Goal: Feedback & Contribution: Submit feedback/report problem

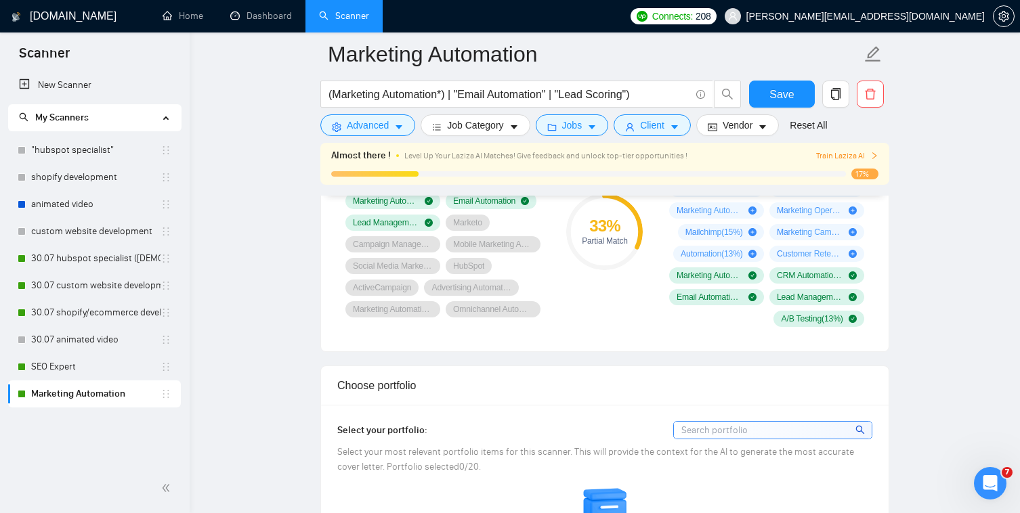
scroll to position [947, 0]
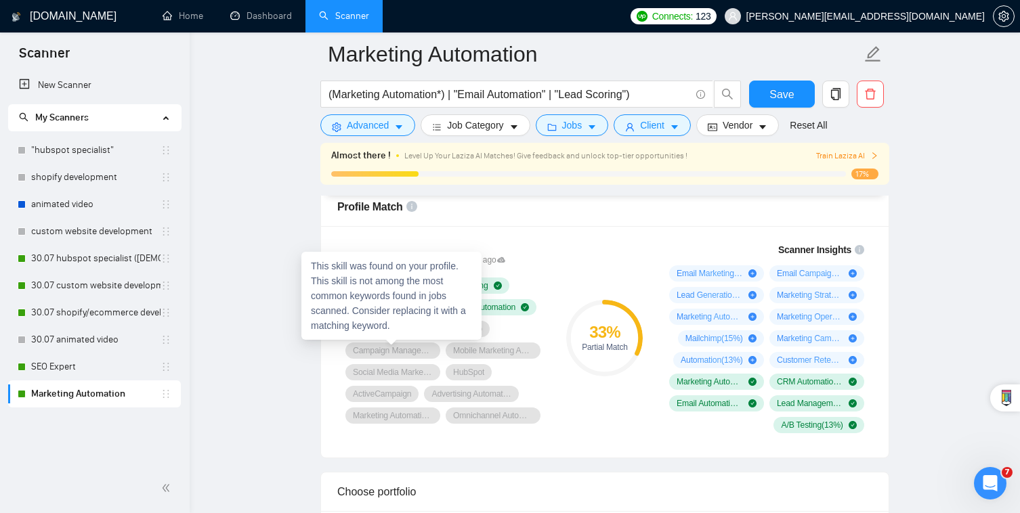
scroll to position [816, 0]
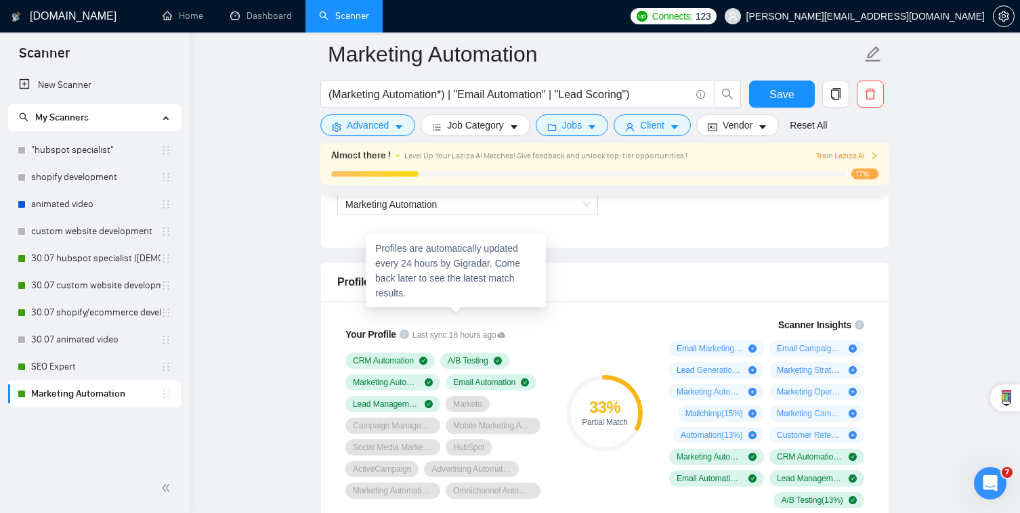
click at [497, 331] on icon at bounding box center [501, 335] width 8 height 8
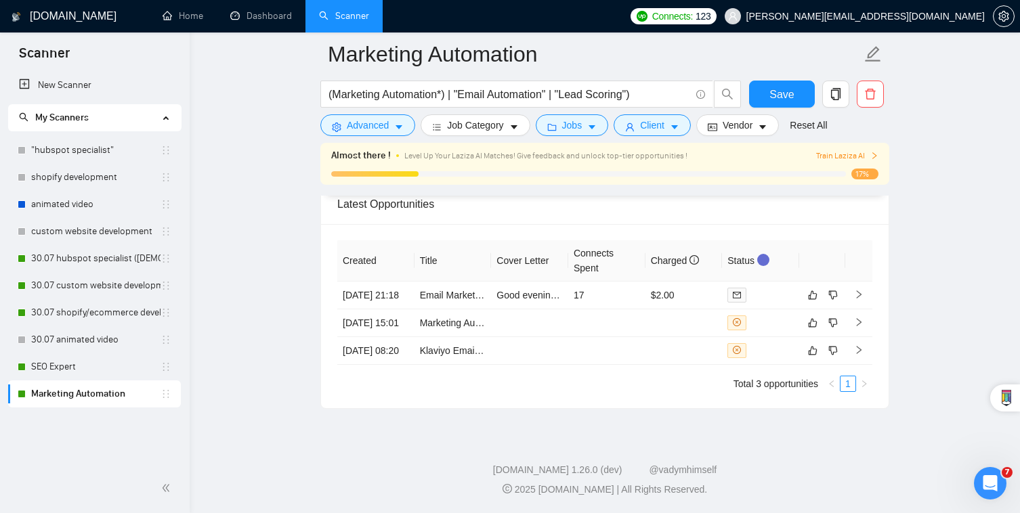
scroll to position [3286, 0]
click at [638, 282] on td "17" at bounding box center [606, 296] width 77 height 28
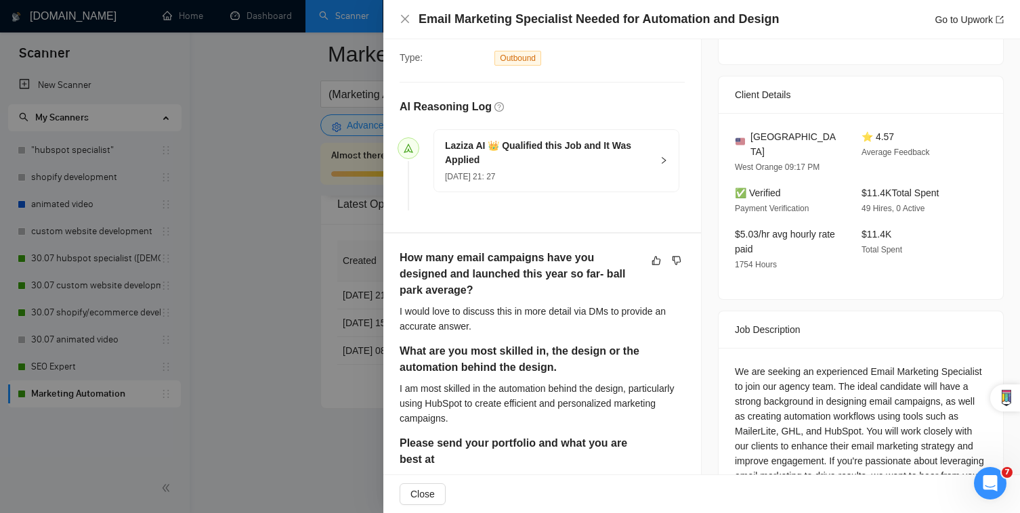
scroll to position [299, 0]
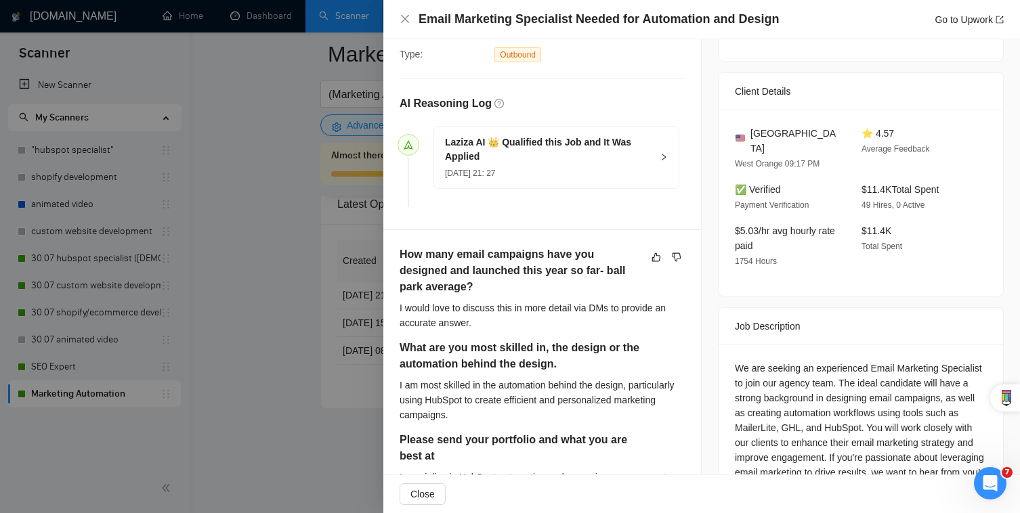
click at [667, 256] on div at bounding box center [666, 257] width 37 height 16
click at [671, 255] on button "button" at bounding box center [677, 257] width 16 height 16
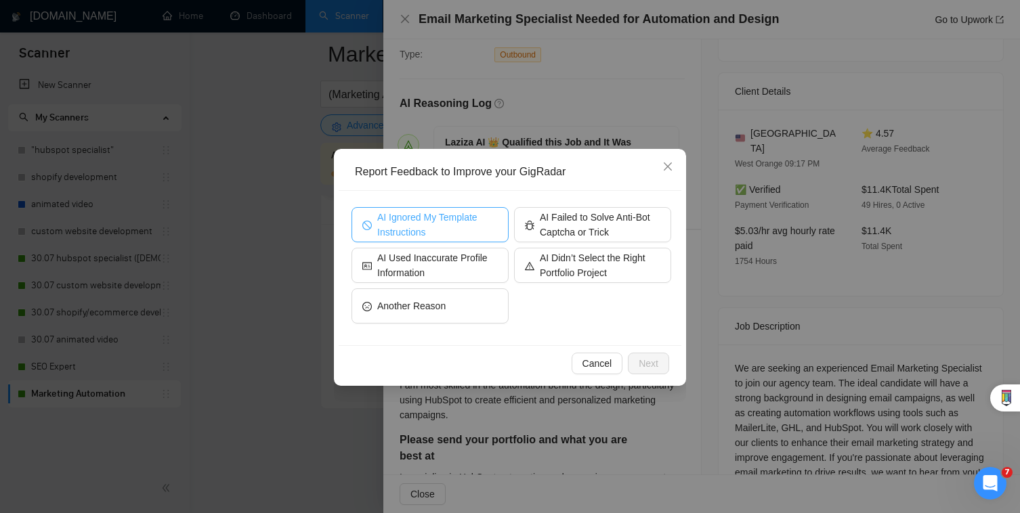
click at [452, 231] on span "AI Ignored My Template Instructions" at bounding box center [437, 225] width 121 height 30
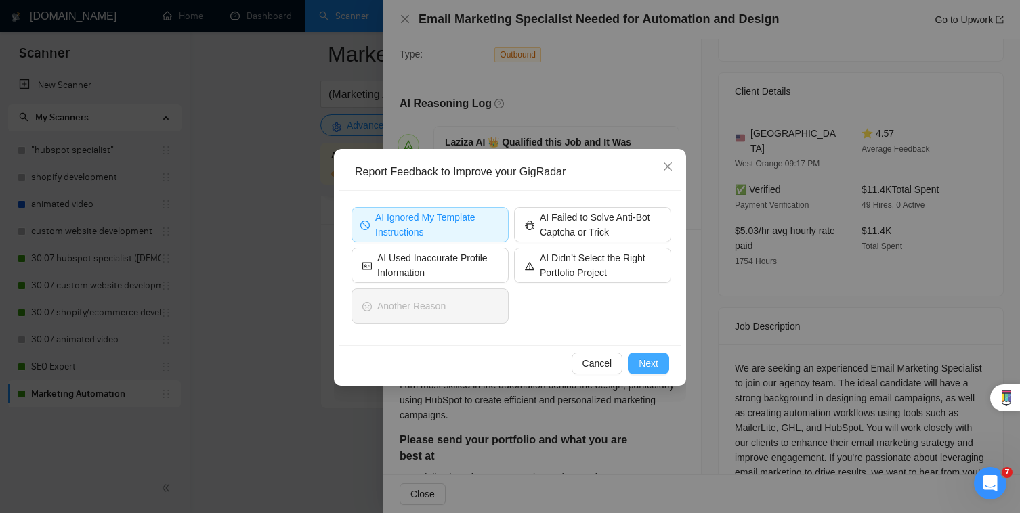
click at [650, 362] on span "Next" at bounding box center [649, 363] width 20 height 15
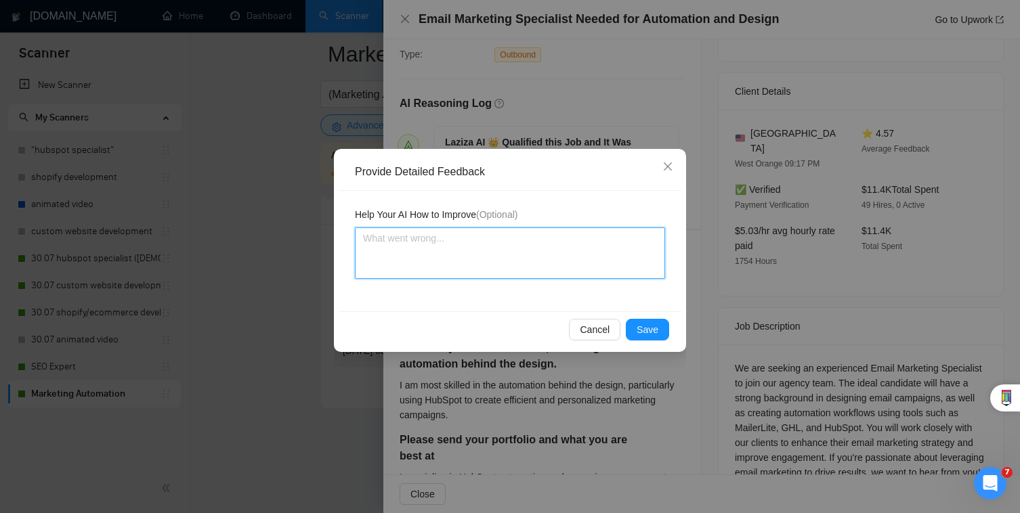
click at [569, 261] on textarea at bounding box center [510, 253] width 310 height 51
type textarea "P"
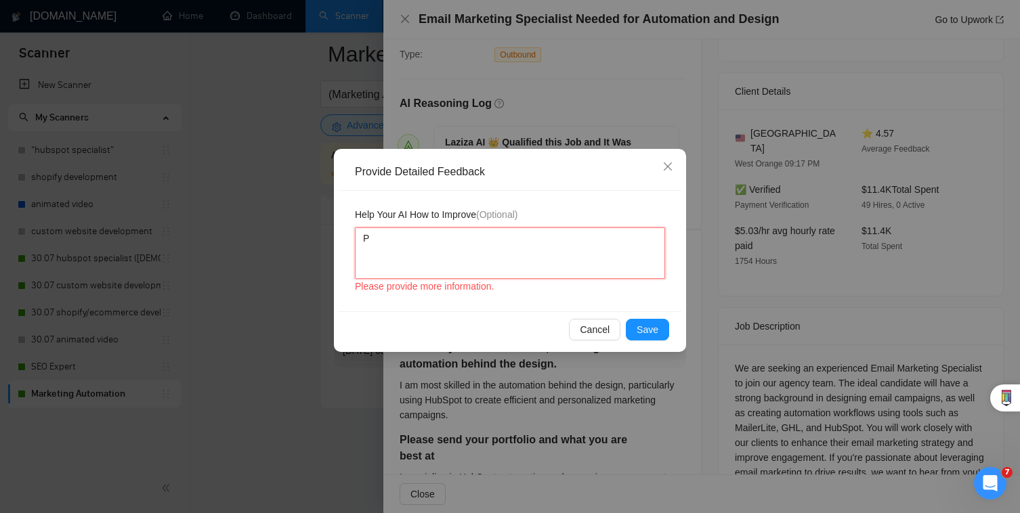
type textarea "Pl"
type textarea "Ple"
type textarea "Plea"
type textarea "Pleas"
type textarea "Please"
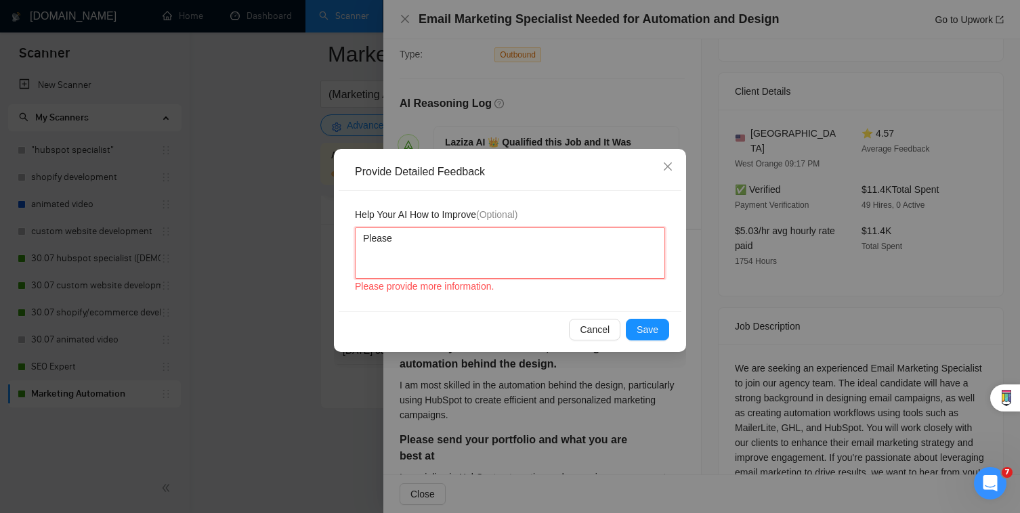
type textarea "Please"
type textarea "Please d"
type textarea "Please do"
type textarea "Please do n"
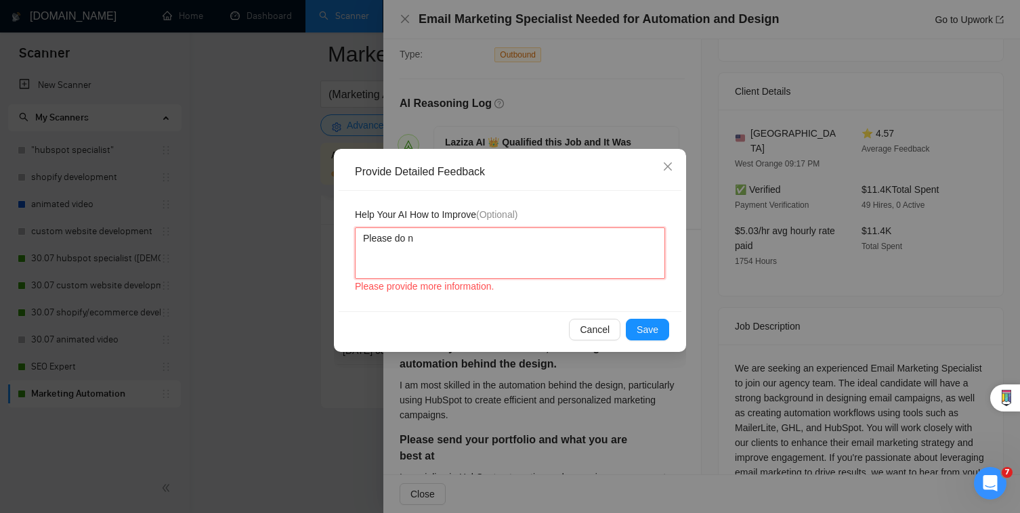
type textarea "Please do no"
type textarea "Please do not"
type textarea "Please do not r"
type textarea "Please do not re"
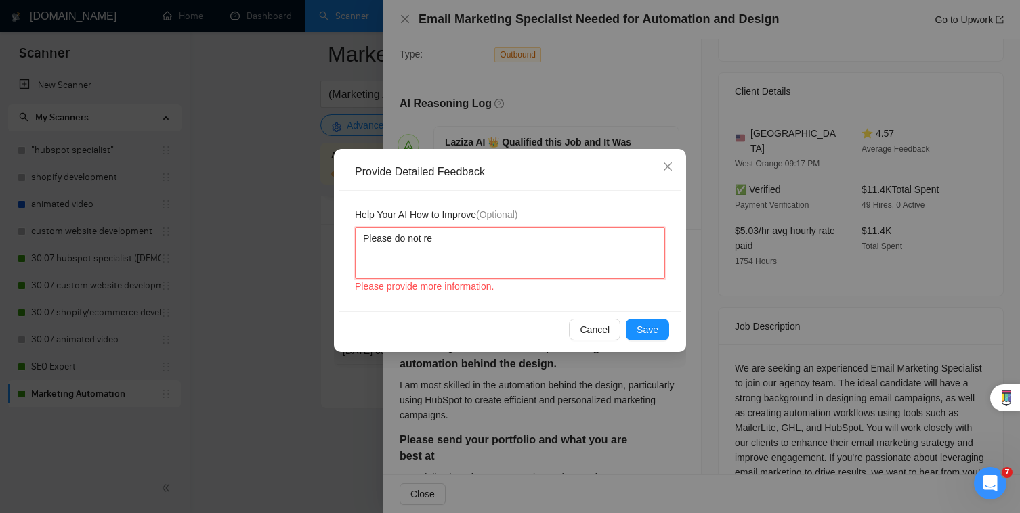
type textarea "Please do not res"
type textarea "Please do not resp"
type textarea "Please do not respo"
type textarea "Please do not respon"
type textarea "Please do not respond"
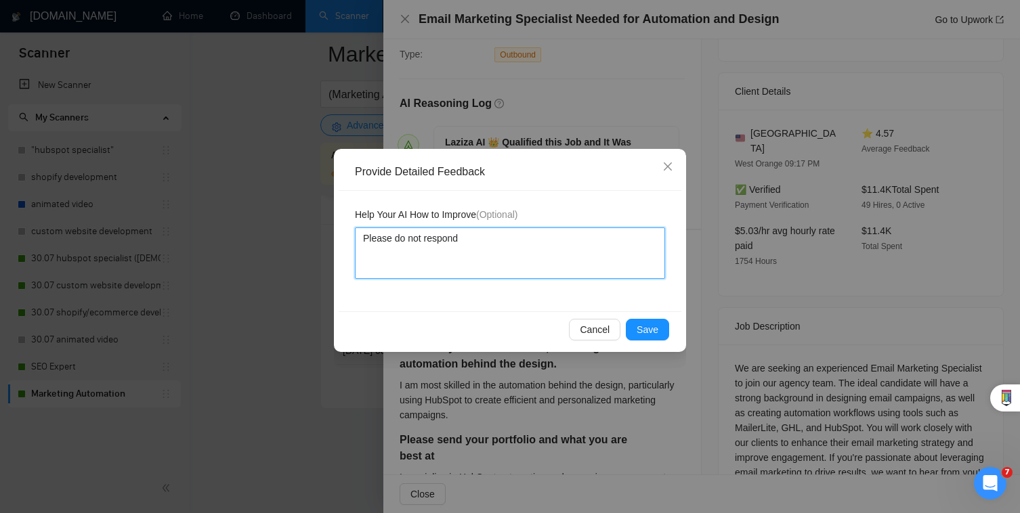
type textarea "Please do not respond"
type textarea "Please do not respond t"
type textarea "Please do not respond to"
type textarea "Please do not respond to j"
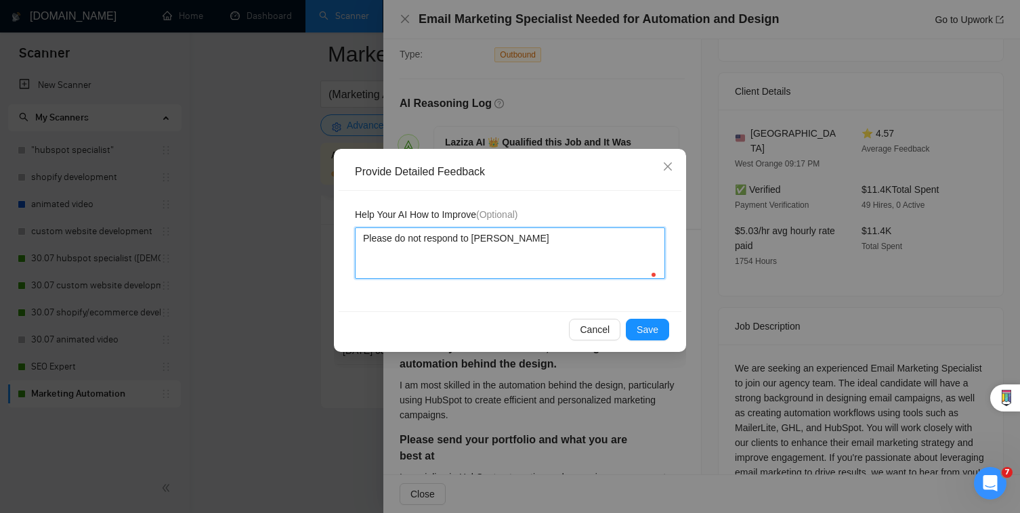
type textarea "Please do not respond to job"
type textarea "Please do not respond to job d"
type textarea "Please do not respond to job des"
type textarea "Please do not respond to job desc"
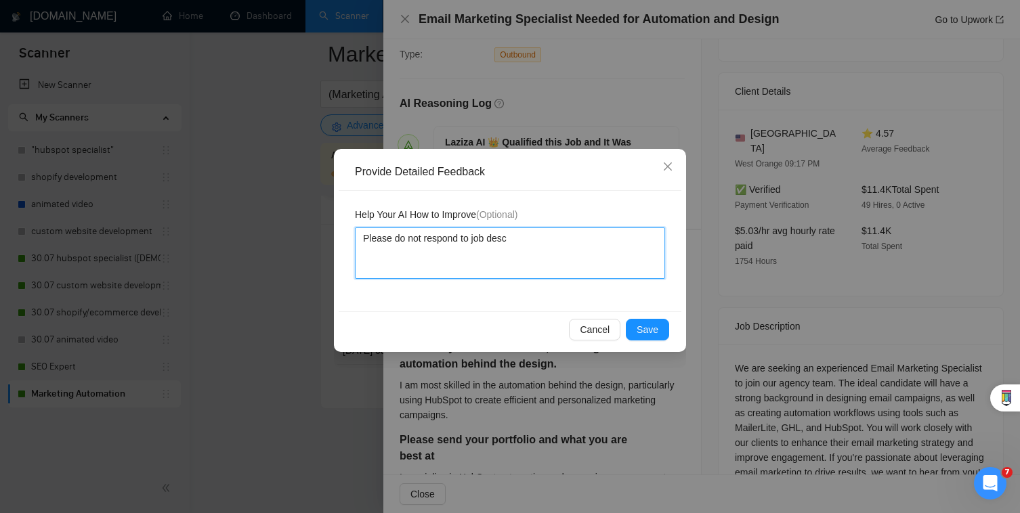
type textarea "Please do not respond to job desci"
type textarea "Please do not respond to job descir"
type textarea "Please do not respond to job descirp"
type textarea "Please do not respond to job descirpt"
type textarea "Please do not respond to job descirpti"
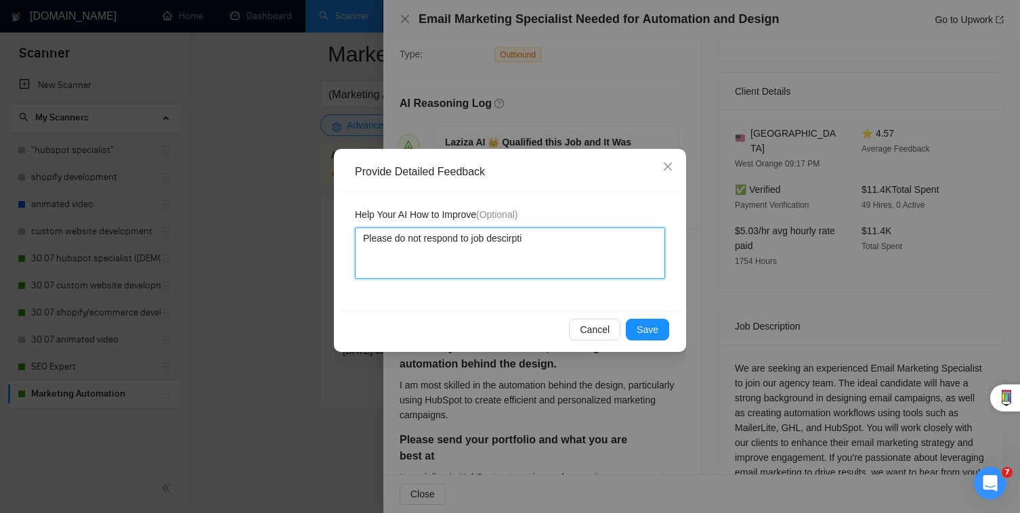
type textarea "Please do not respond to job descirptio"
type textarea "Please do not respond to job descirptions"
type textarea "Please do not respond to job descirptions l"
type textarea "Please do not respond to job descirptions"
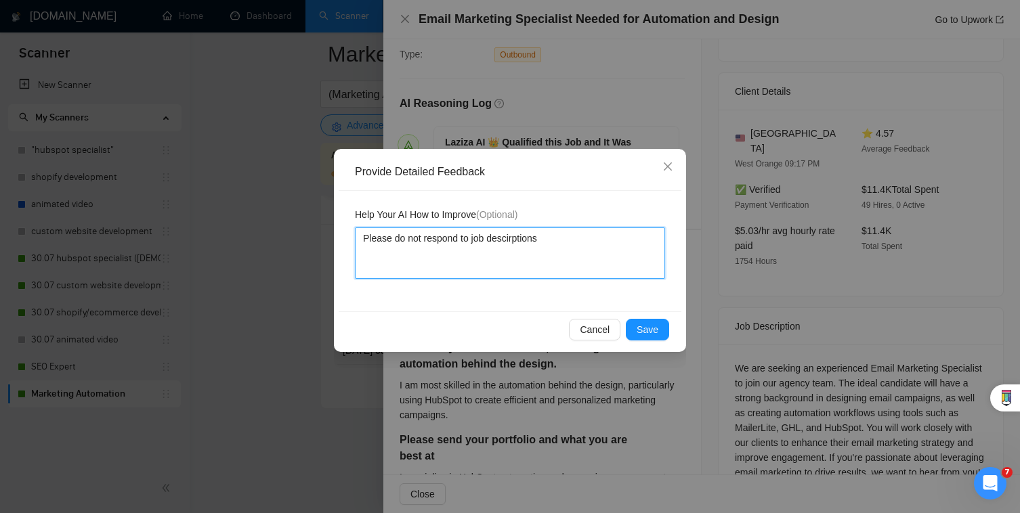
type textarea "Please do not respond to job descirptions o"
type textarea "Please do not respond to job descirptions of"
type textarea "Please do not respond to job descirptions o"
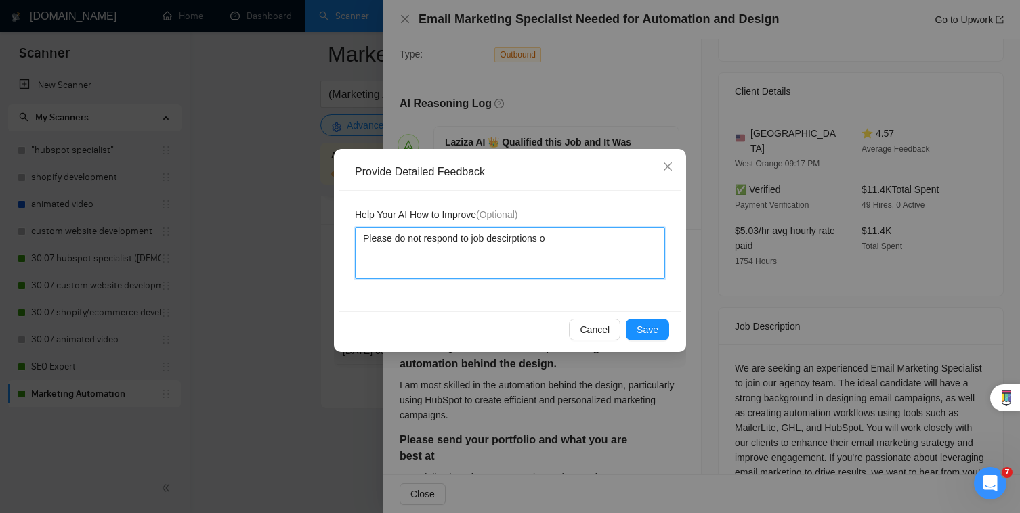
type textarea "Please do not respond to job descirptions"
type textarea "Please do not respond to job descirptions t"
type textarea "Please do not respond to job descirptions th"
type textarea "Please do not respond to job descirptions tha"
type textarea "Please do not respond to job descirptions that"
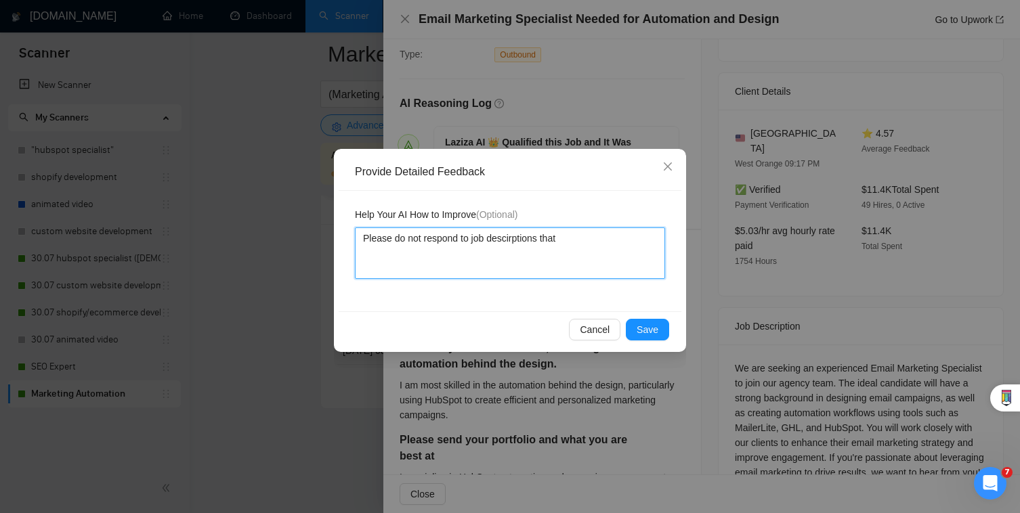
type textarea "Please do not respond to job descirptions that"
type textarea "Please do not respond to job descirptions that s"
type textarea "Please do not respond to job descirptions that sta"
type textarea "Please do not respond to job descirptions that stat"
type textarea "Please do not respond to job descirptions that state"
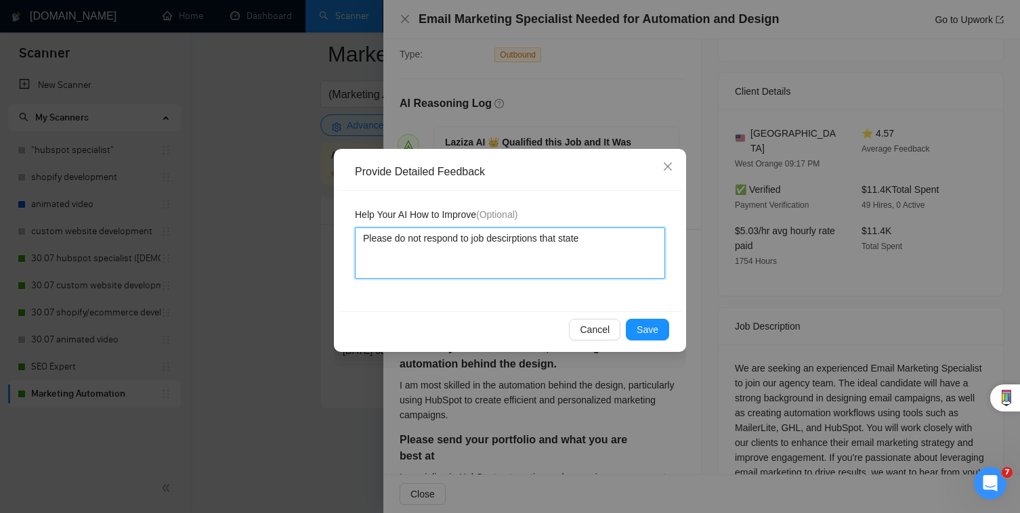
type textarea "Please do not respond to job descirptions that state"
type textarea "Please do not respond to job descirptions that state ""
type textarea "Please do not respond to job descirptions that state "j"
type textarea "Please do not respond to job descirptions that state ""
type textarea "Please do not respond to job descirptions that state "j"
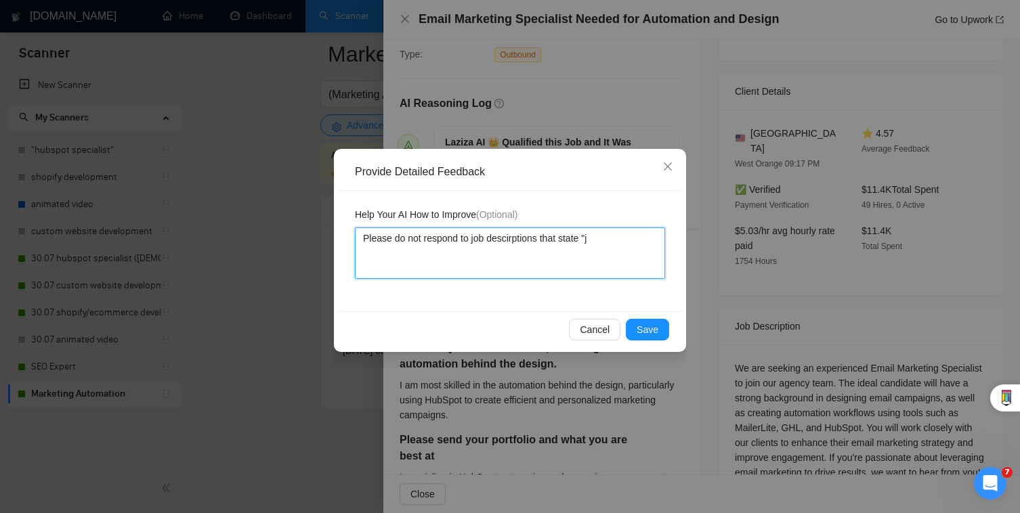
type textarea "Please do not respond to job descirptions that state "jo"
type textarea "Please do not respond to job descirptions that state "joi"
type textarea "Please do not respond to job descirptions that state "join"
type textarea "Please do not respond to job descirptions that state "join o"
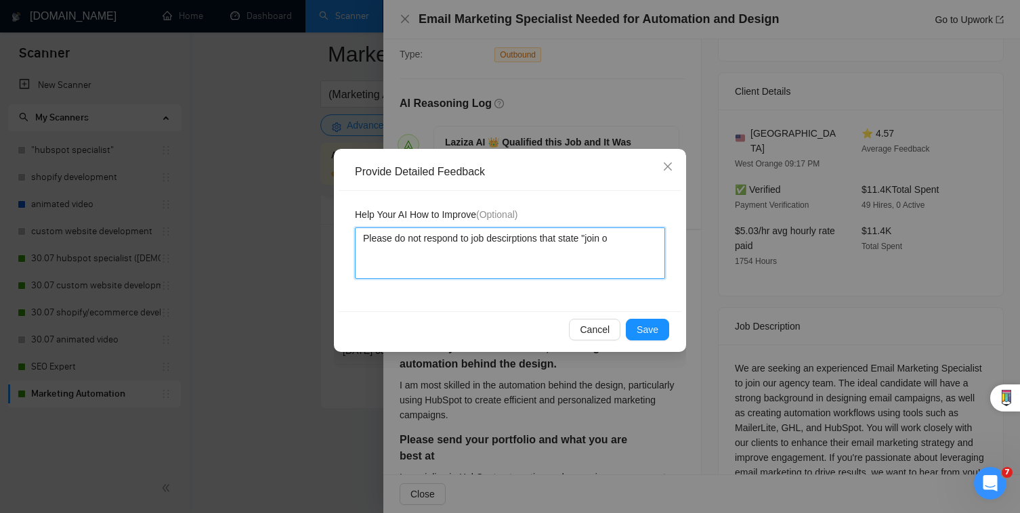
type textarea "Please do not respond to job descirptions that state "join ou"
type textarea "Please do not respond to job descirptions that state "join our"
type textarea "Please do not respond to job descirptions that state "join our a"
type textarea "Please do not respond to job descirptions that state "join our ag"
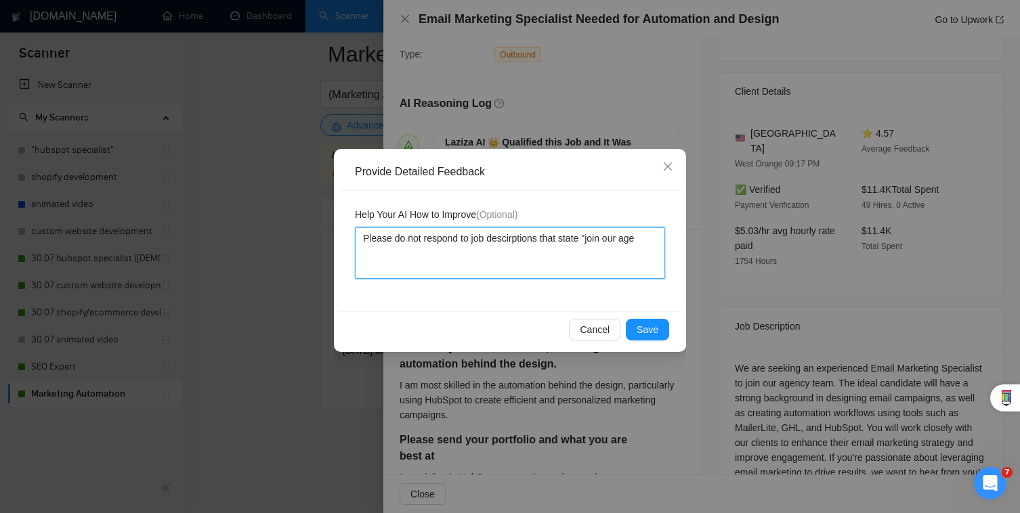
type textarea "Please do not respond to job descirptions that state "join our agen"
type textarea "Please do not respond to job descirptions that state "join our agenc"
type textarea "Please do not respond to job descirptions that state "join our agency"
type textarea "Please do not respond to job descirptions that state "join our agency""
type textarea "Please do not respond to job descirptions that state "join our agency"."
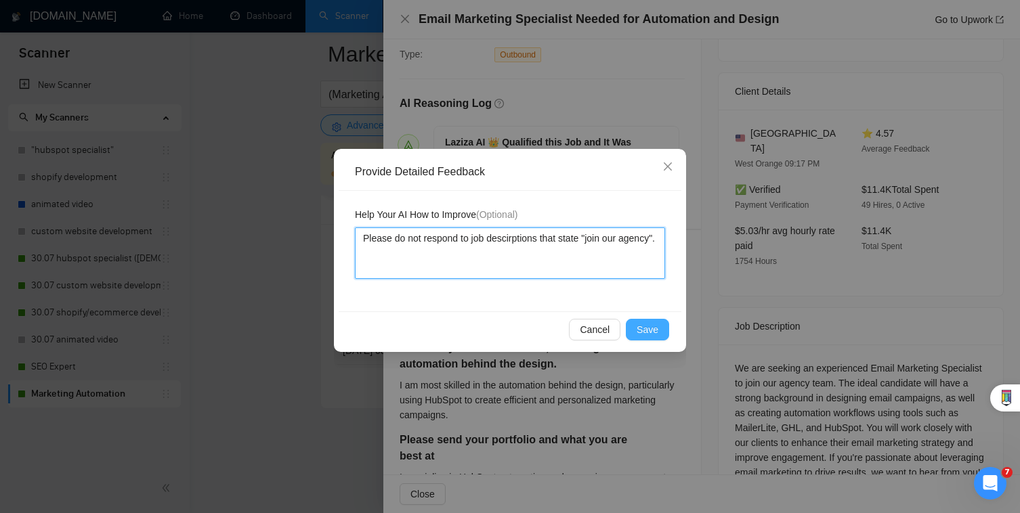
type textarea "Please do not respond to job descirptions that state "join our agency"."
click at [645, 325] on span "Save" at bounding box center [648, 329] width 22 height 15
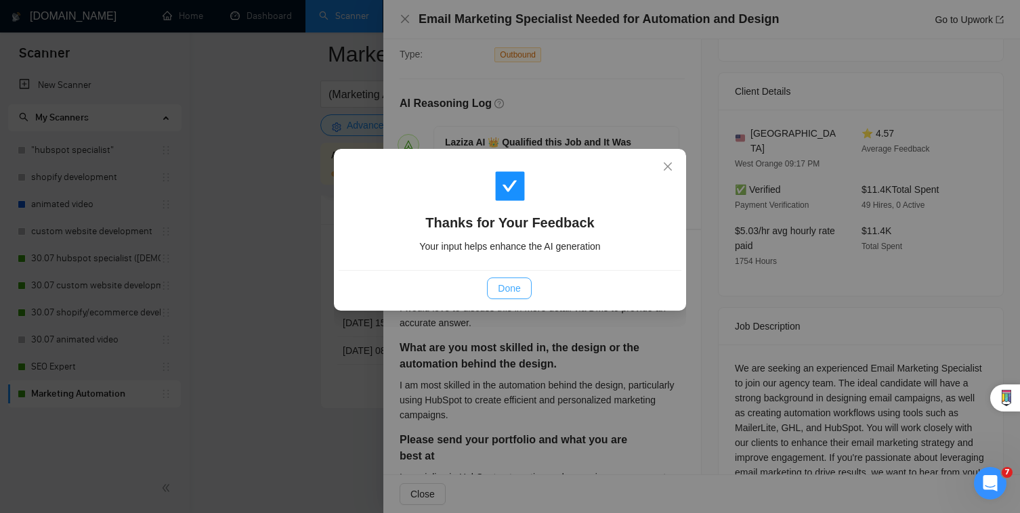
click at [522, 284] on button "Done" at bounding box center [509, 289] width 44 height 22
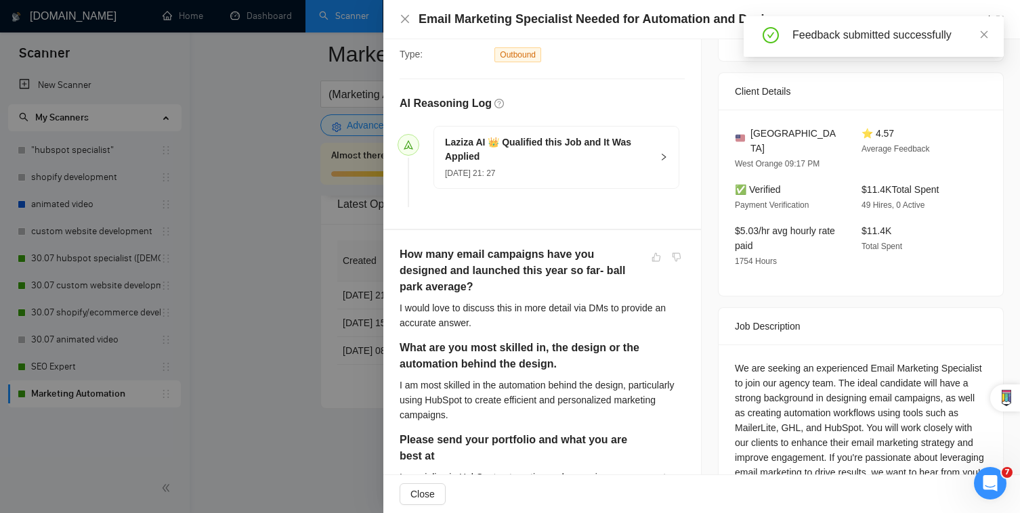
click at [310, 308] on div at bounding box center [510, 256] width 1020 height 513
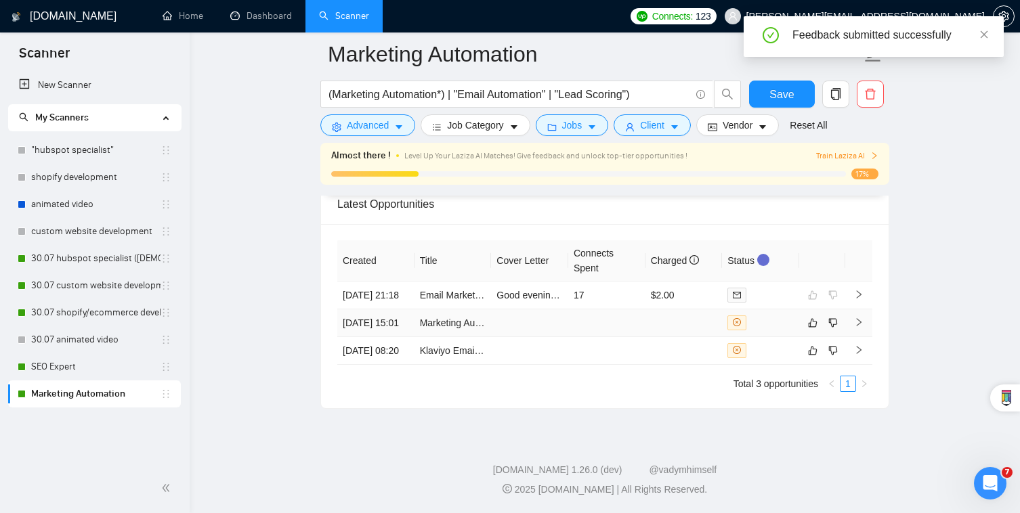
click at [667, 310] on td at bounding box center [684, 324] width 77 height 28
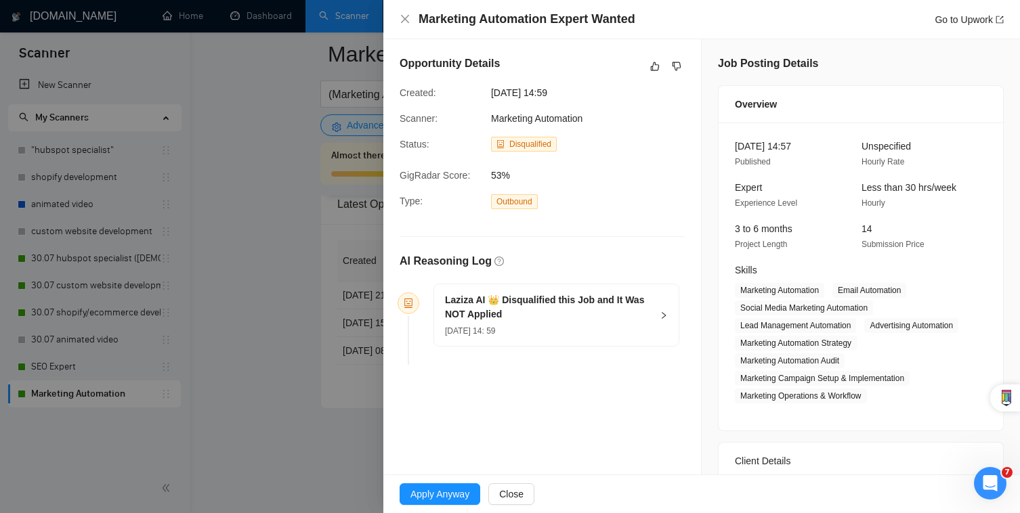
click at [588, 305] on h5 "Laziza AI 👑 Disqualified this Job and It Was NOT Applied" at bounding box center [548, 307] width 207 height 28
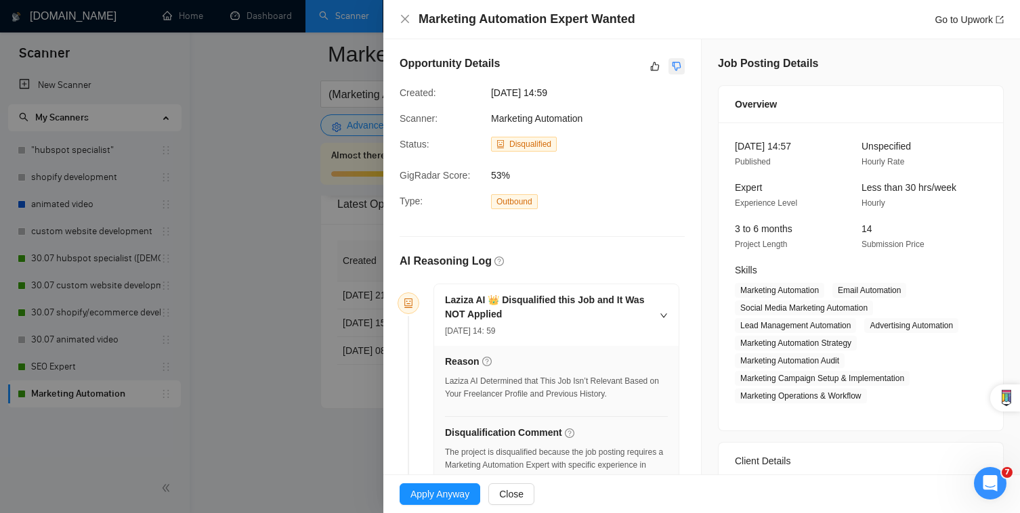
click at [679, 63] on icon "dislike" at bounding box center [676, 66] width 9 height 11
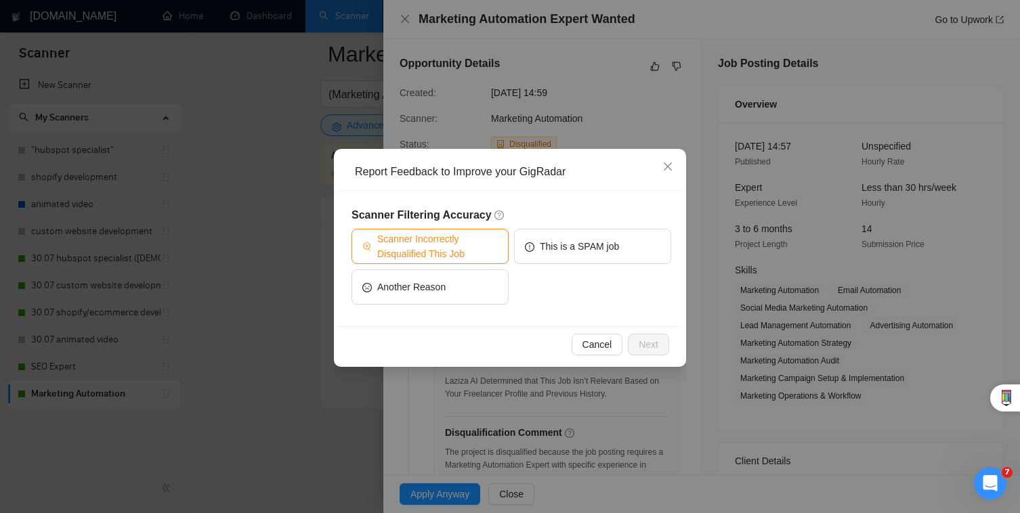
click at [455, 250] on span "Scanner Incorrectly Disqualified This Job" at bounding box center [437, 247] width 121 height 30
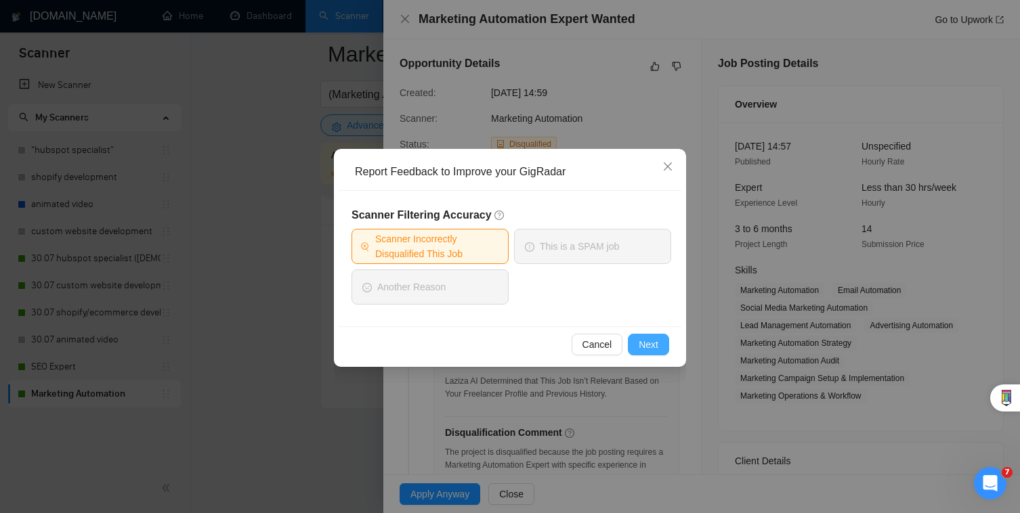
click at [630, 335] on button "Next" at bounding box center [648, 345] width 41 height 22
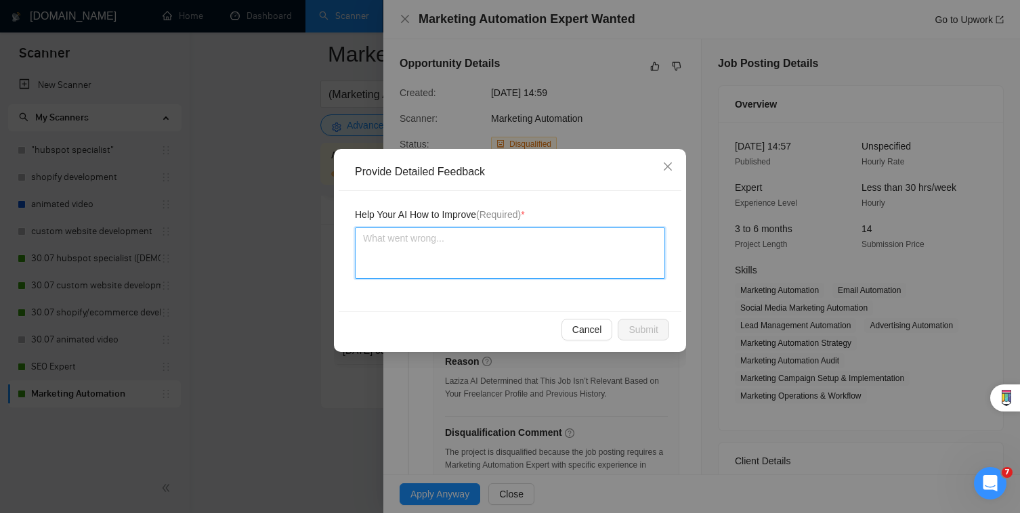
click at [563, 245] on textarea at bounding box center [510, 253] width 310 height 51
type textarea "T"
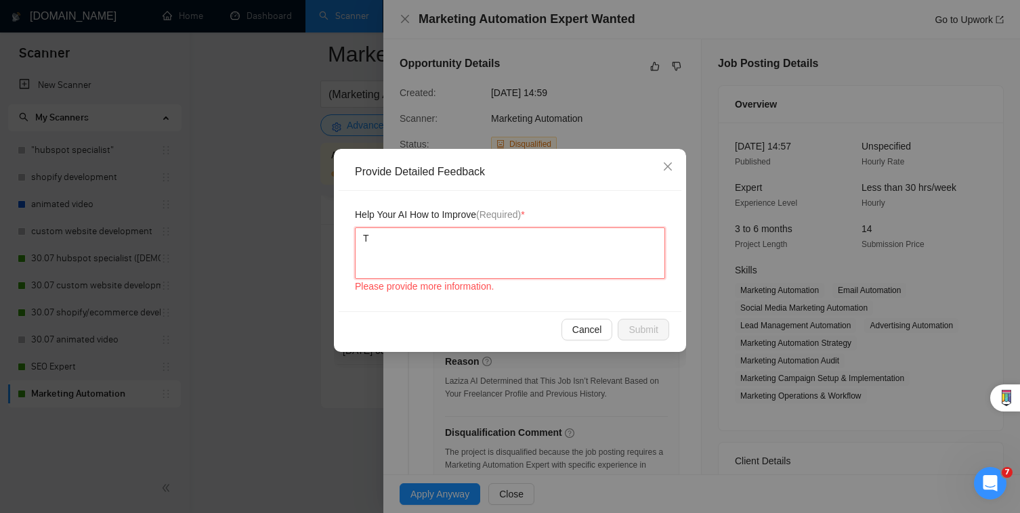
type textarea "Th"
type textarea "Ths"
type textarea "Th"
type textarea "Thi"
type textarea "This"
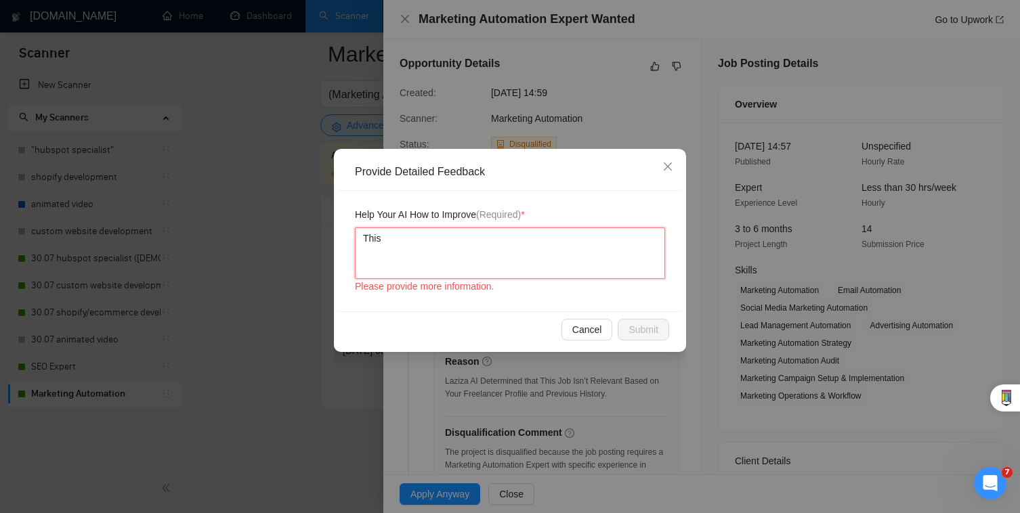
type textarea "This"
type textarea "This is"
type textarea "This iw"
type textarea "This i"
type textarea "This"
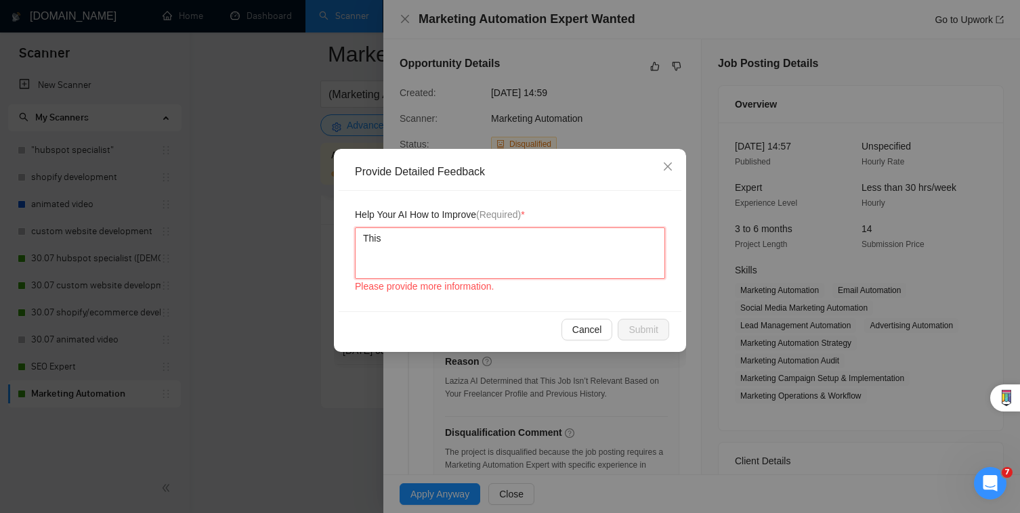
type textarea "This w"
type textarea "This wa"
type textarea "This was"
type textarea "This was a"
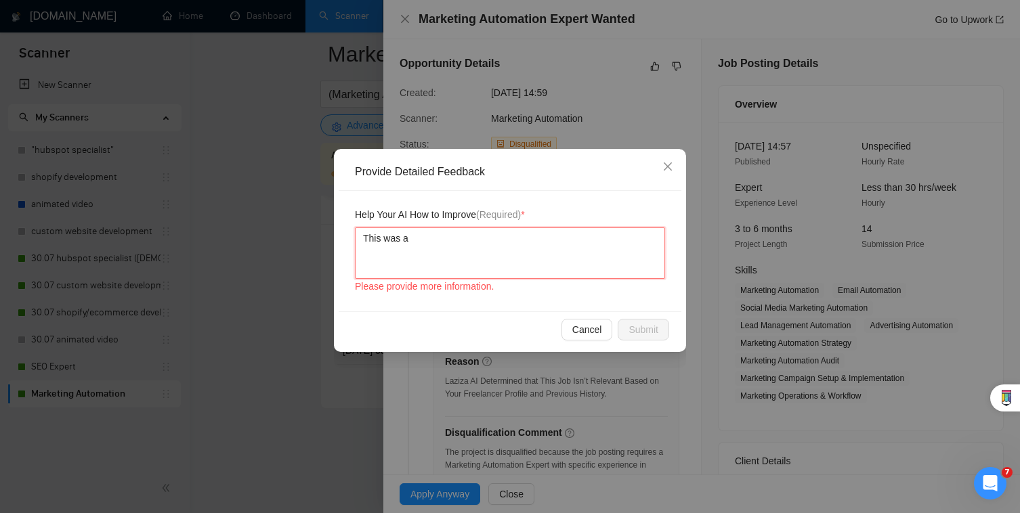
type textarea "This was a"
type textarea "This was a g"
type textarea "This was a go"
type textarea "This was a goo"
type textarea "This was a good"
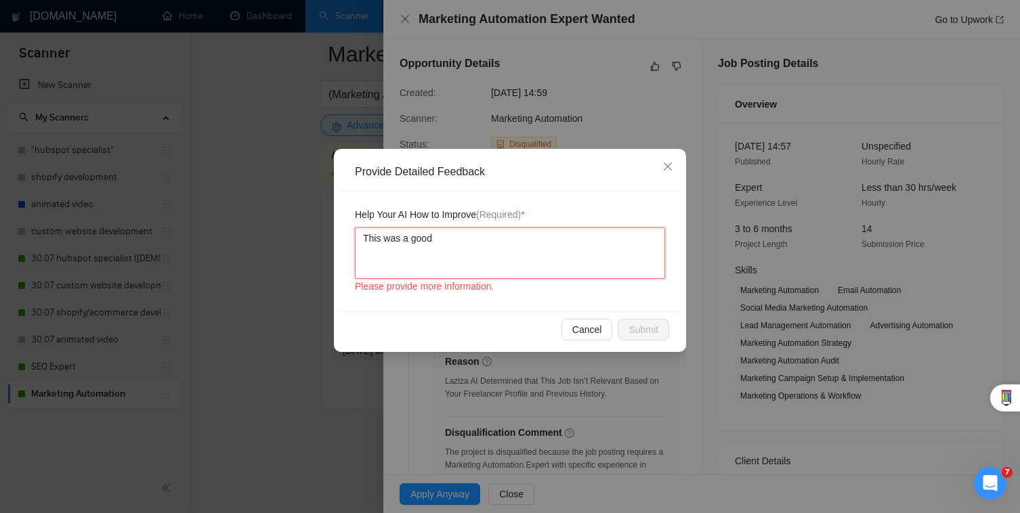
type textarea "This was a good"
type textarea "This was a good f"
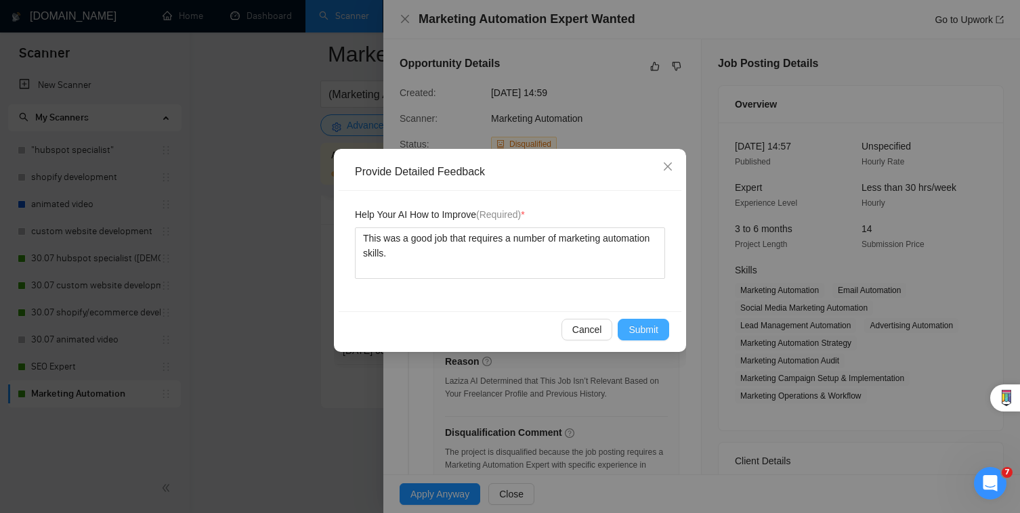
click at [660, 337] on button "Submit" at bounding box center [643, 330] width 51 height 22
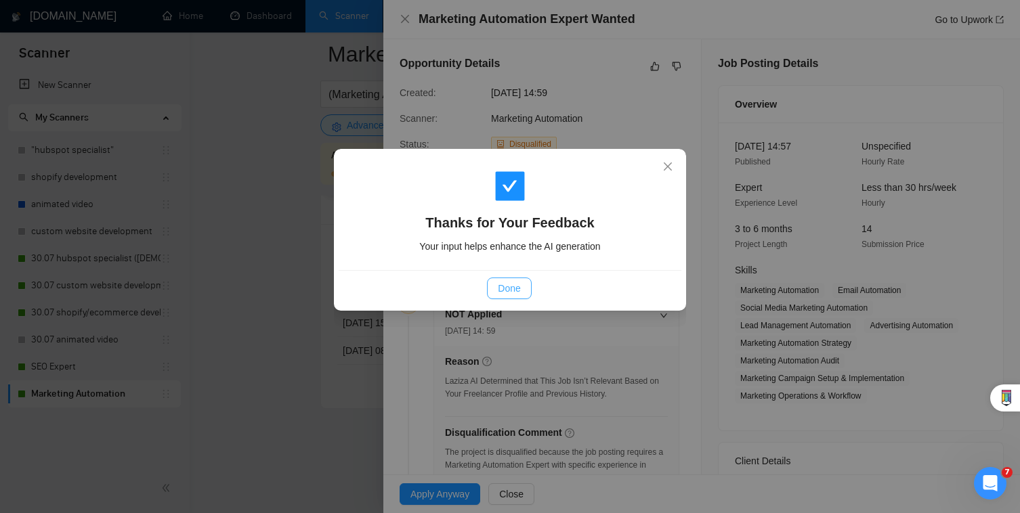
click at [507, 281] on span "Done" at bounding box center [509, 288] width 22 height 15
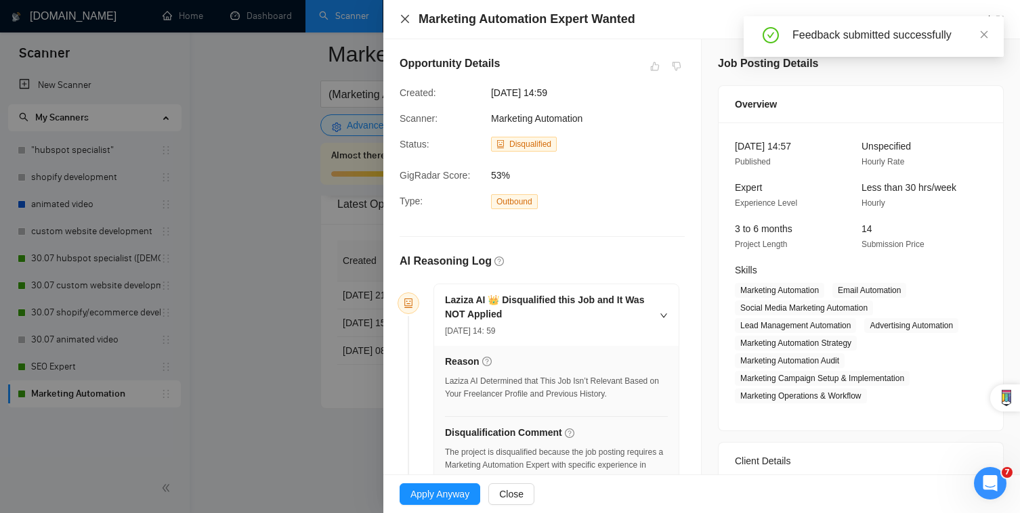
click at [405, 19] on icon "close" at bounding box center [405, 19] width 8 height 8
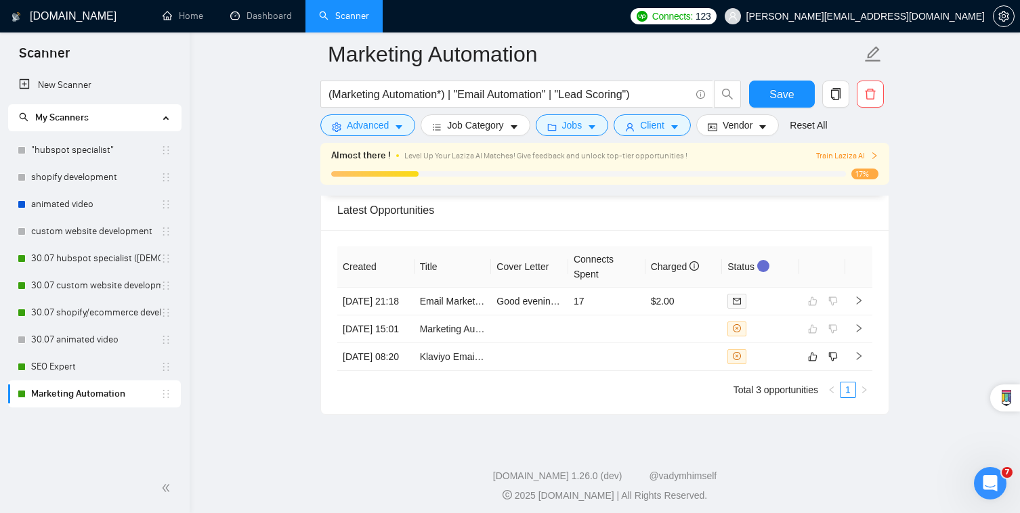
scroll to position [3286, 0]
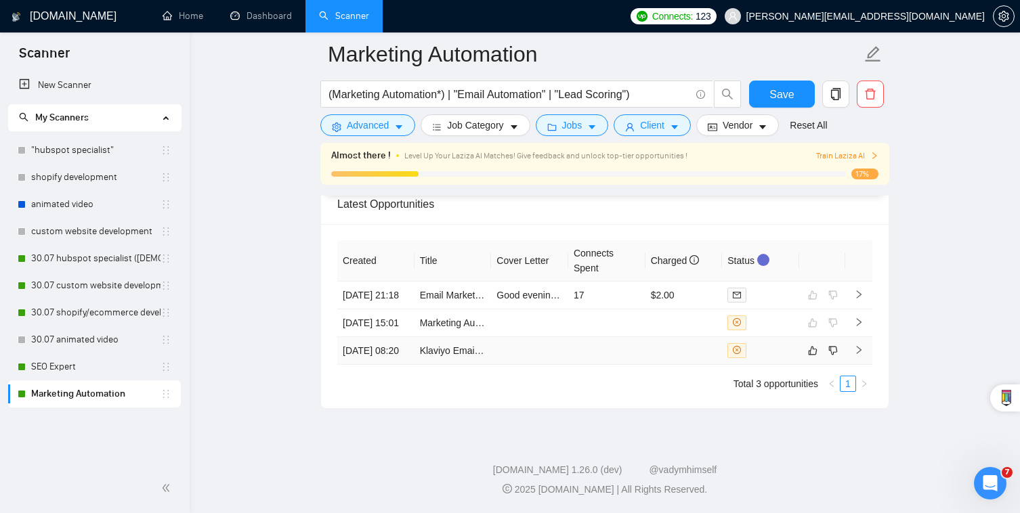
click at [654, 341] on td at bounding box center [684, 351] width 77 height 28
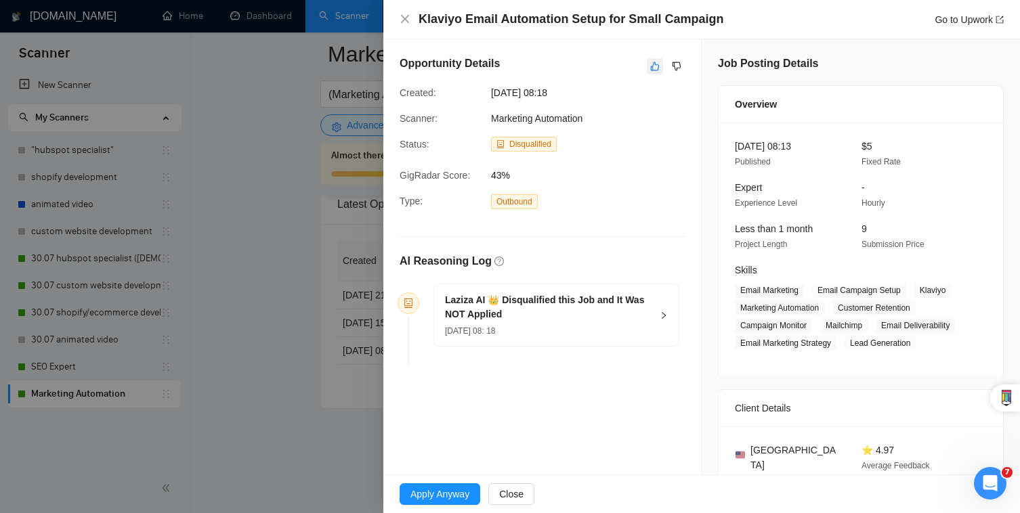
click at [658, 64] on icon "like" at bounding box center [655, 66] width 9 height 9
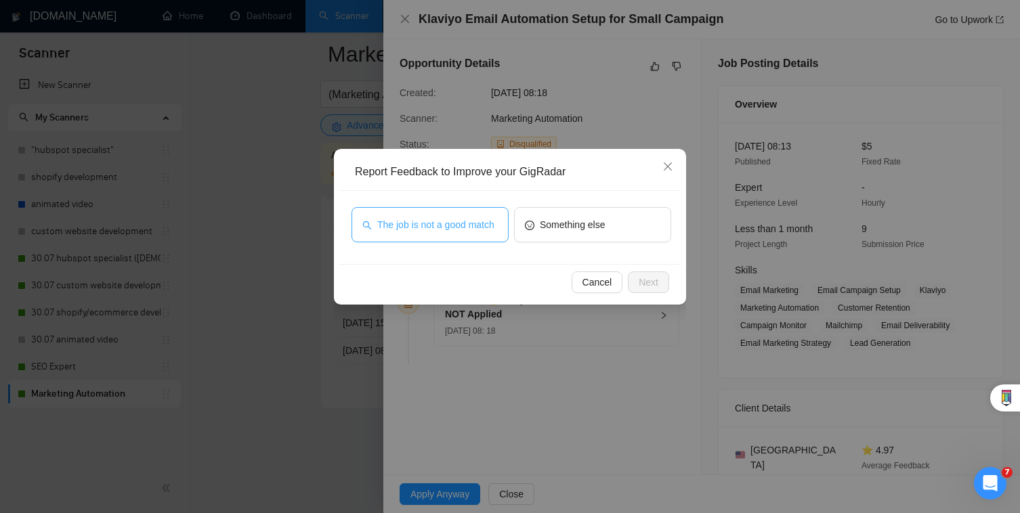
click at [437, 231] on span "The job is not a good match" at bounding box center [435, 224] width 117 height 15
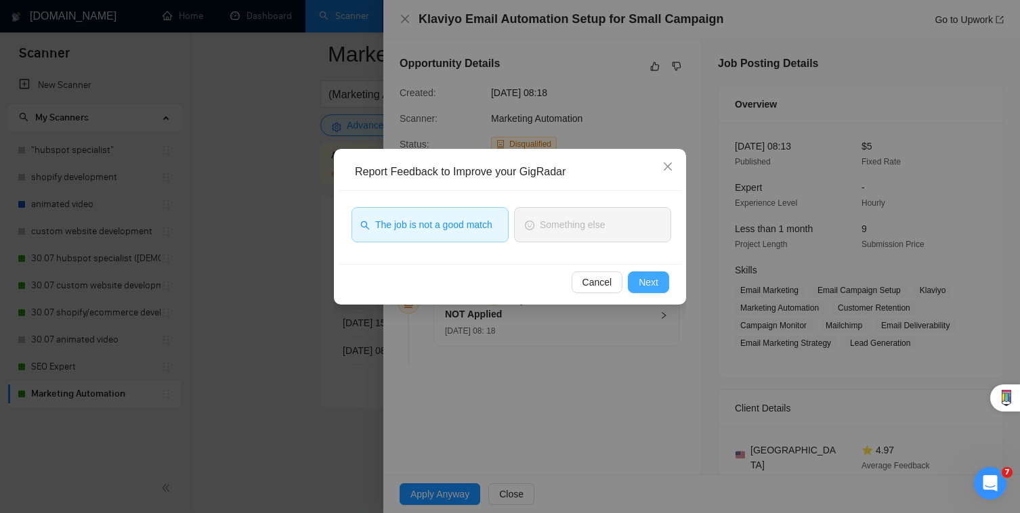
click at [654, 284] on span "Next" at bounding box center [649, 282] width 20 height 15
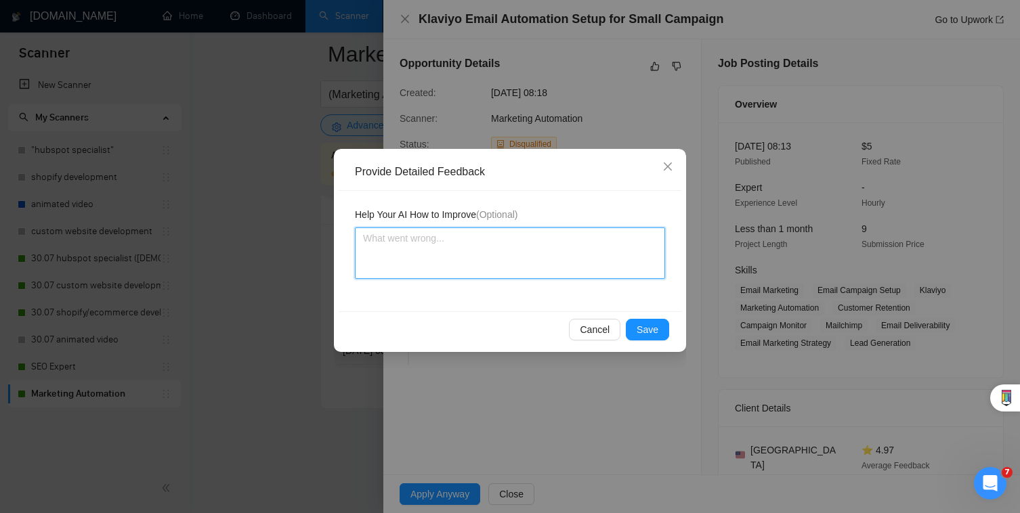
click at [585, 244] on textarea at bounding box center [510, 253] width 310 height 51
type textarea "T"
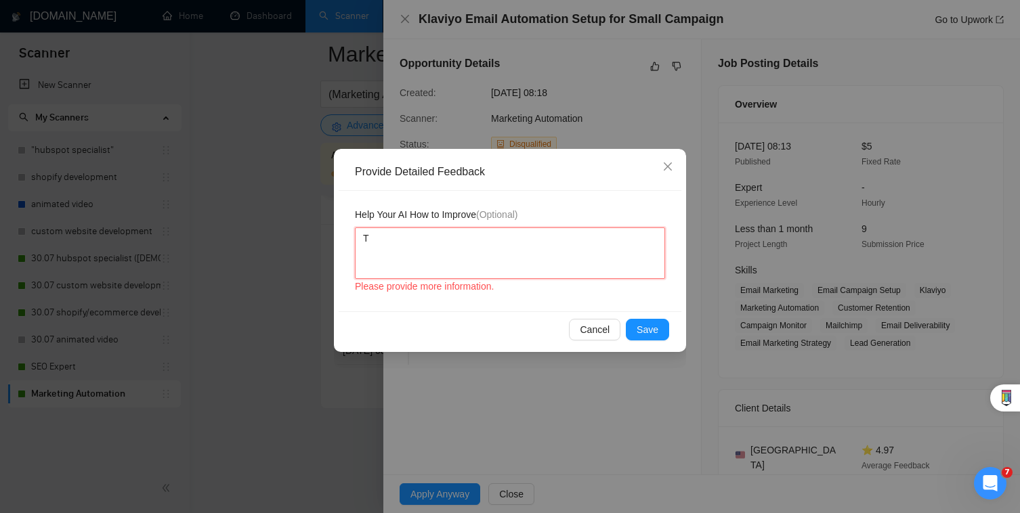
type textarea "Th"
type textarea "The"
type textarea "The f"
type textarea "The fi"
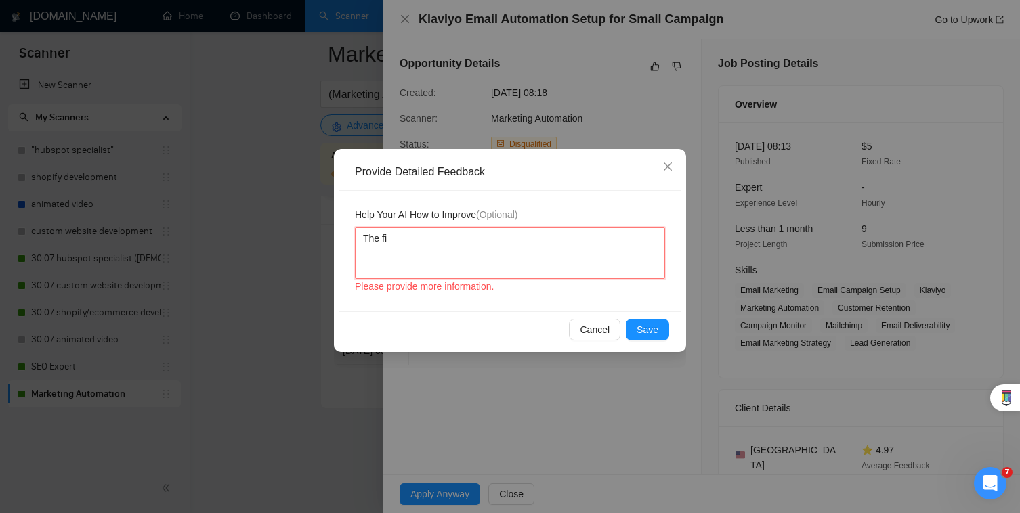
type textarea "The fix"
type textarea "The fixe"
type textarea "The fixed"
type textarea "The fixed r"
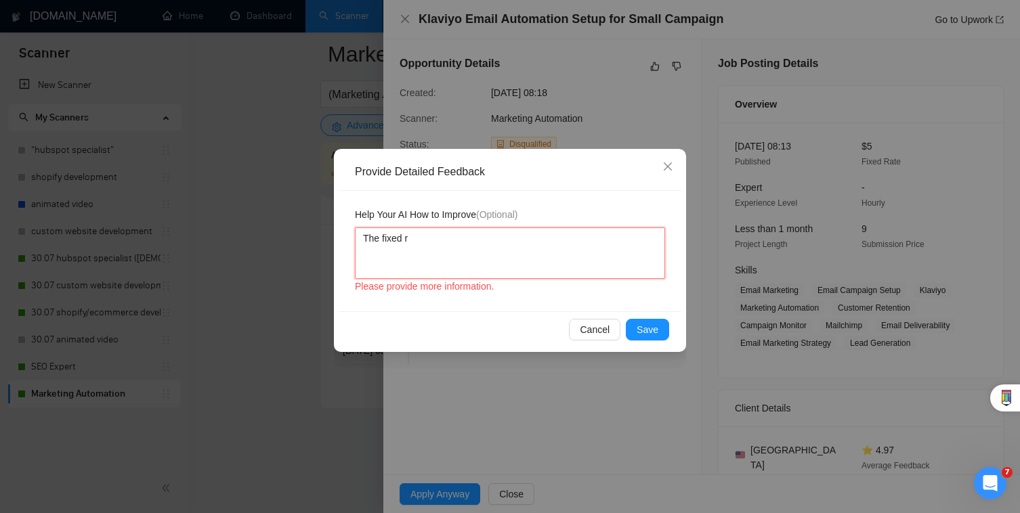
type textarea "The fixed ra"
type textarea "The fixed rat"
type textarea "The fixed rate"
type textarea "The fixed rate o"
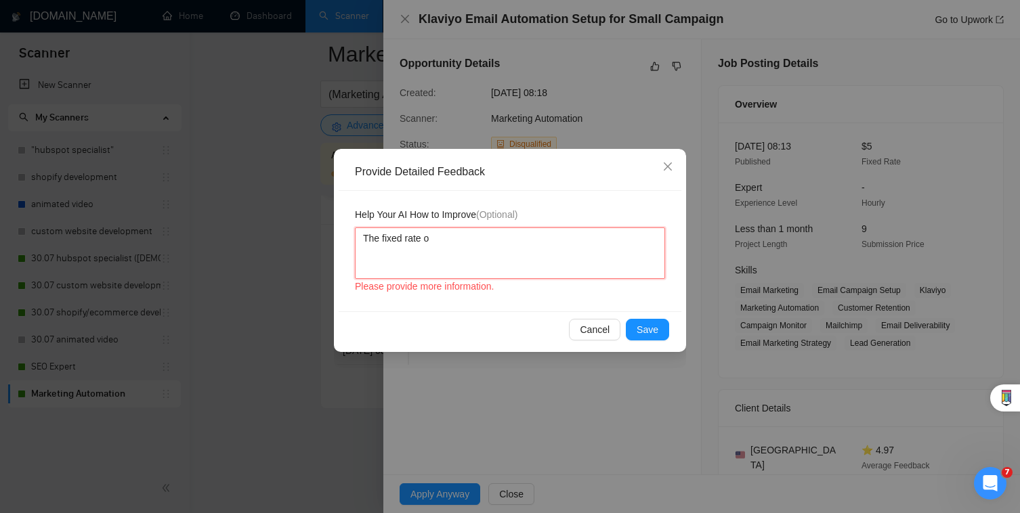
type textarea "The fixed rate of"
type textarea "The fixed rate of t"
type textarea "The fixed rate of th"
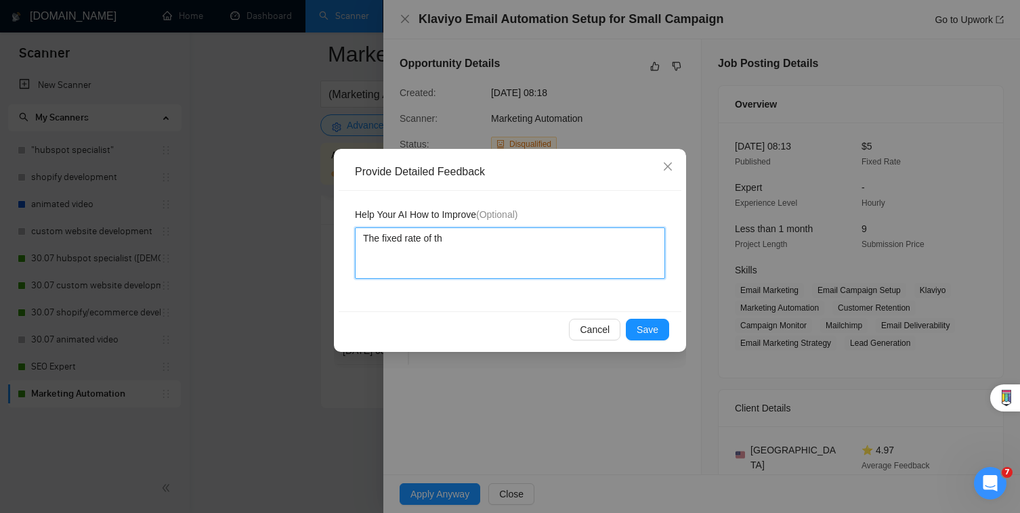
type textarea "The fixed rate of the"
type textarea "The fixed rate of the j"
type textarea "The fixed rate of the jo"
type textarea "The fixed rate of the job"
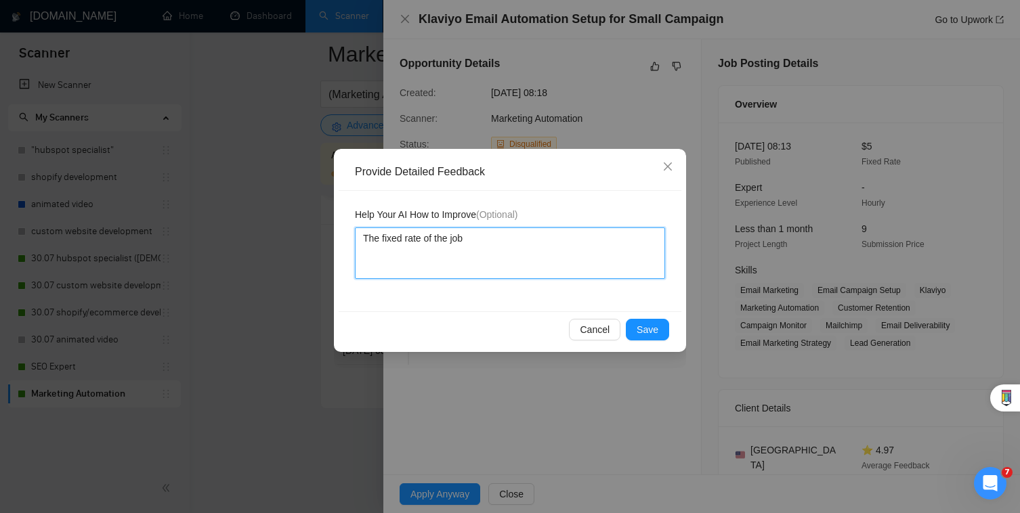
type textarea "The fixed rate of the job i"
type textarea "The fixed rate of the job is"
type textarea "The fixed rate of the job is w"
type textarea "The fixed rate of the job is wa"
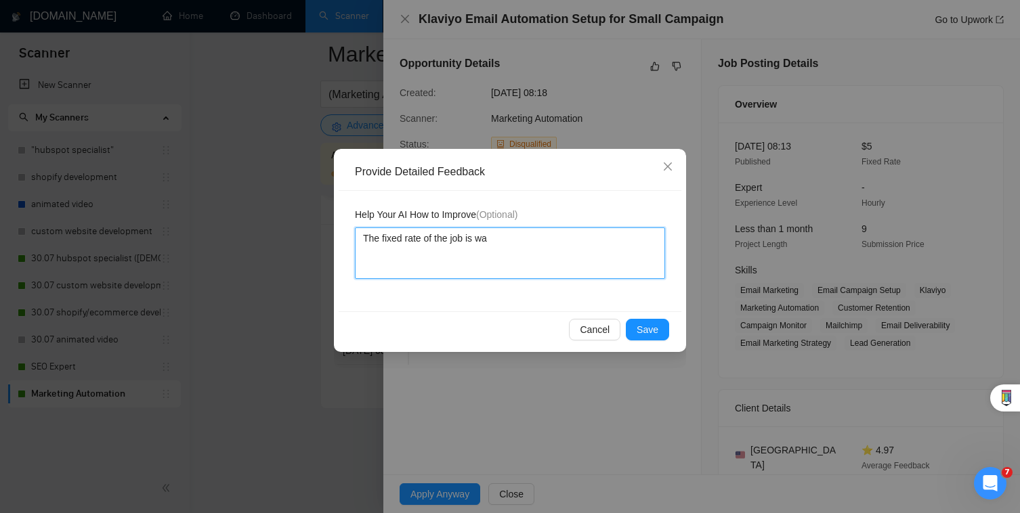
type textarea "The fixed rate of the job is way"
type textarea "The fixed rate of the job is way t"
type textarea "The fixed rate of the job is way to"
type textarea "The fixed rate of the job is way too"
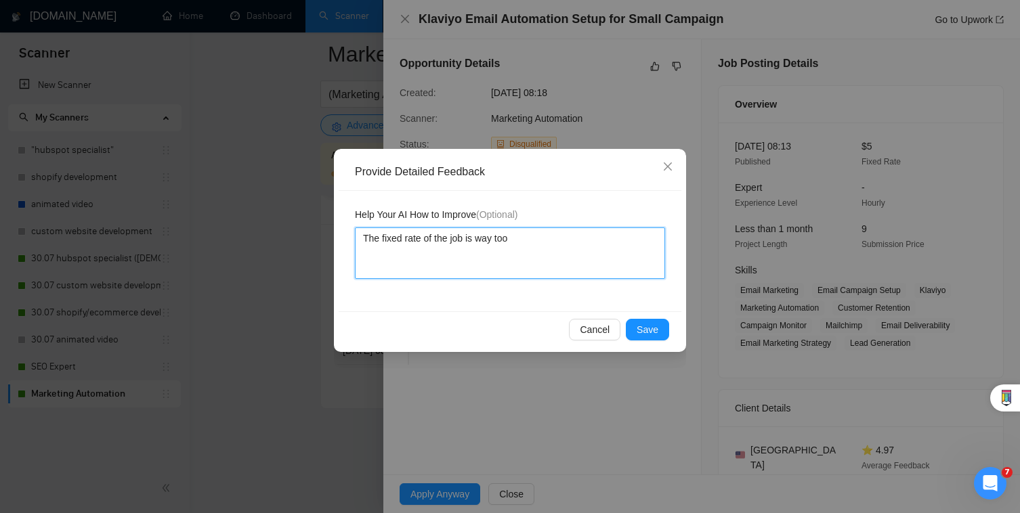
type textarea "The fixed rate of the job is way too"
type textarea "The fixed rate of the job is way too l"
type textarea "The fixed rate of the job is way too lo"
type textarea "The fixed rate of the job is way too low"
type textarea "The fixed rate of the job is way too low."
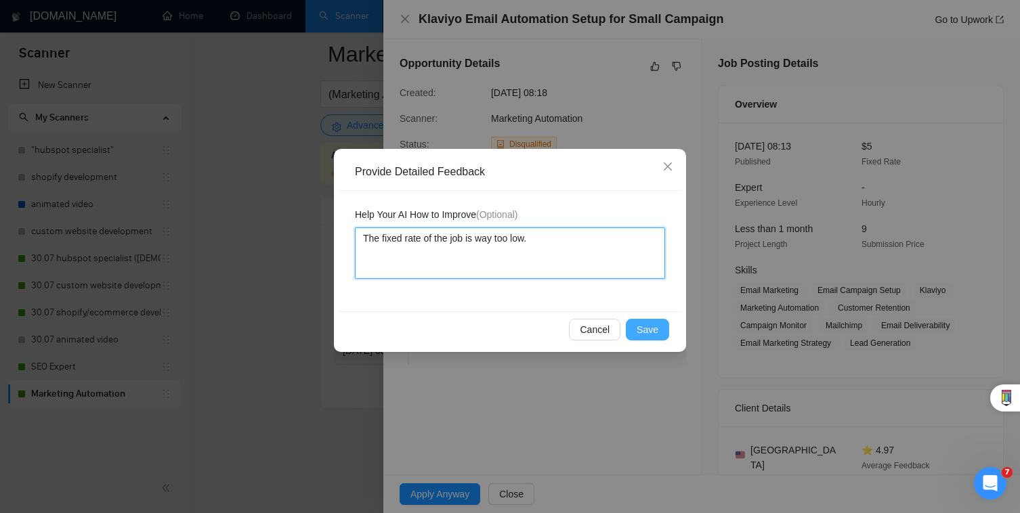
type textarea "The fixed rate of the job is way too low."
click at [655, 337] on button "Save" at bounding box center [647, 330] width 43 height 22
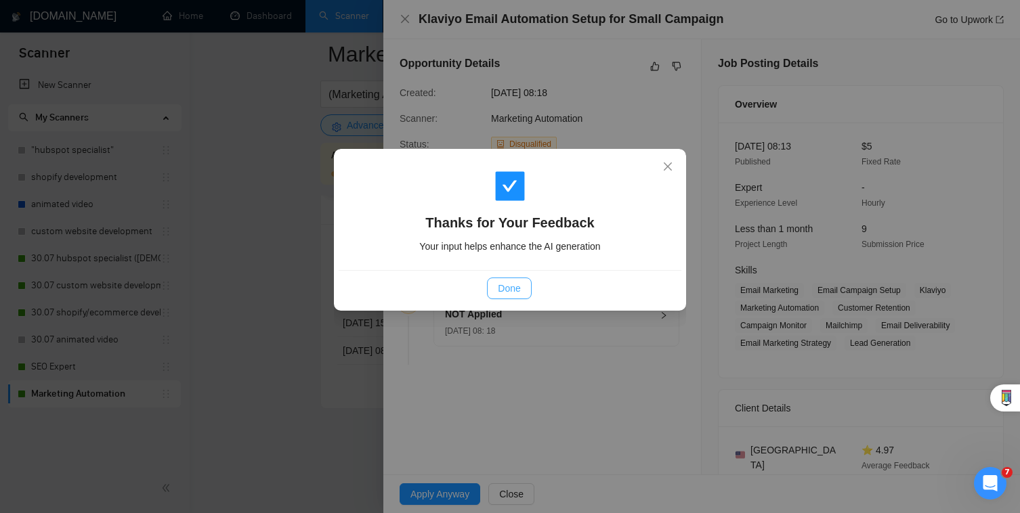
click at [513, 279] on button "Done" at bounding box center [509, 289] width 44 height 22
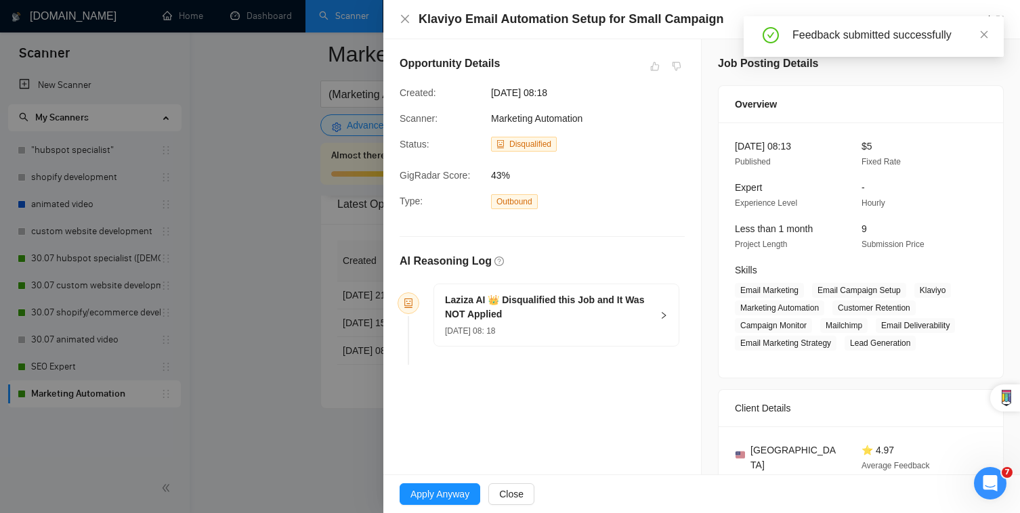
click at [397, 25] on div "Klaviyo Email Automation Setup for Small Campaign Go to Upwork" at bounding box center [701, 19] width 637 height 39
click at [402, 16] on icon "close" at bounding box center [405, 19] width 11 height 11
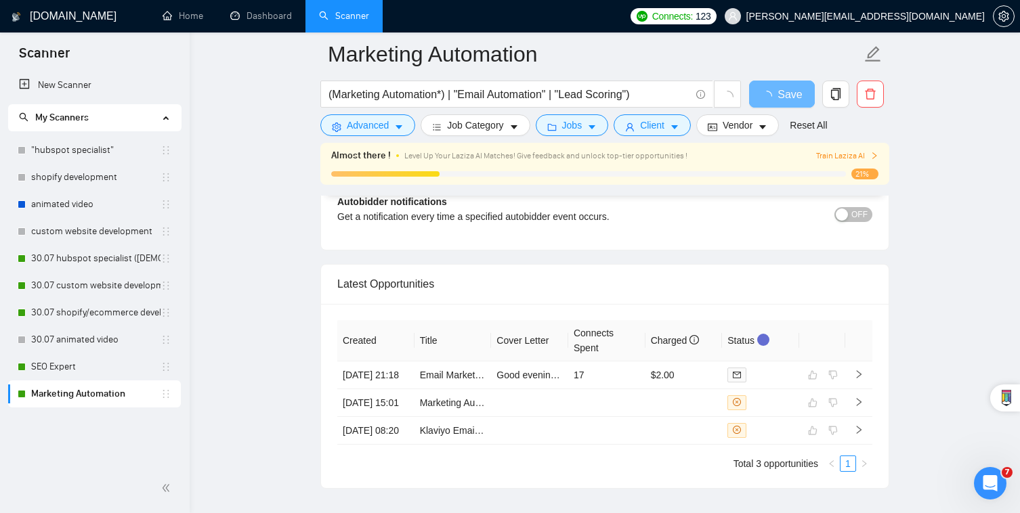
click at [862, 177] on span "21%" at bounding box center [864, 174] width 27 height 11
click at [109, 359] on link "SEO Expert" at bounding box center [95, 367] width 129 height 27
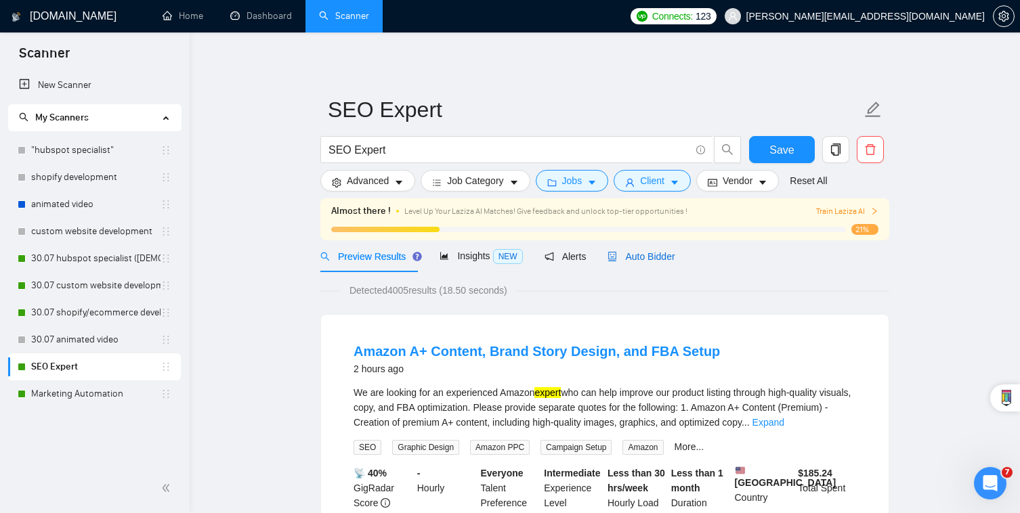
click at [644, 253] on span "Auto Bidder" at bounding box center [641, 256] width 67 height 11
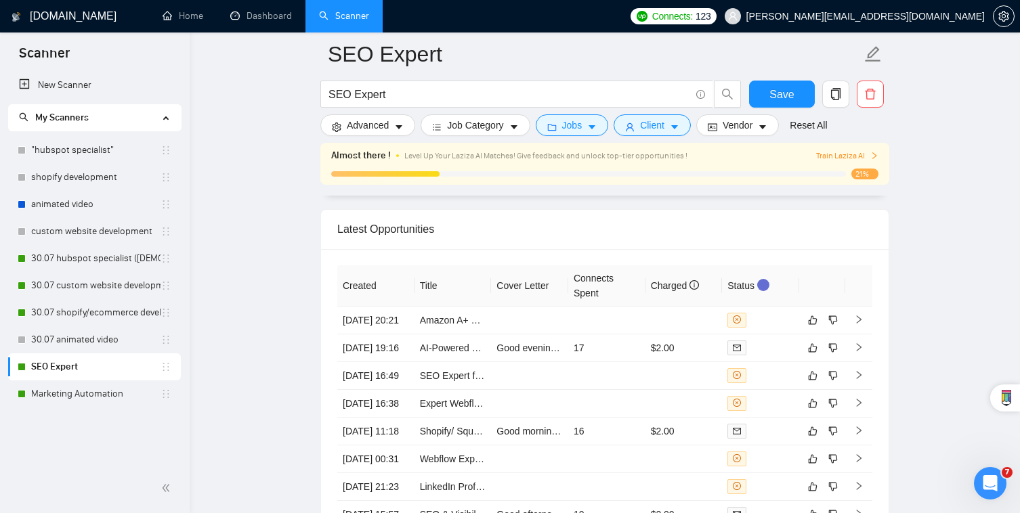
scroll to position [3326, 0]
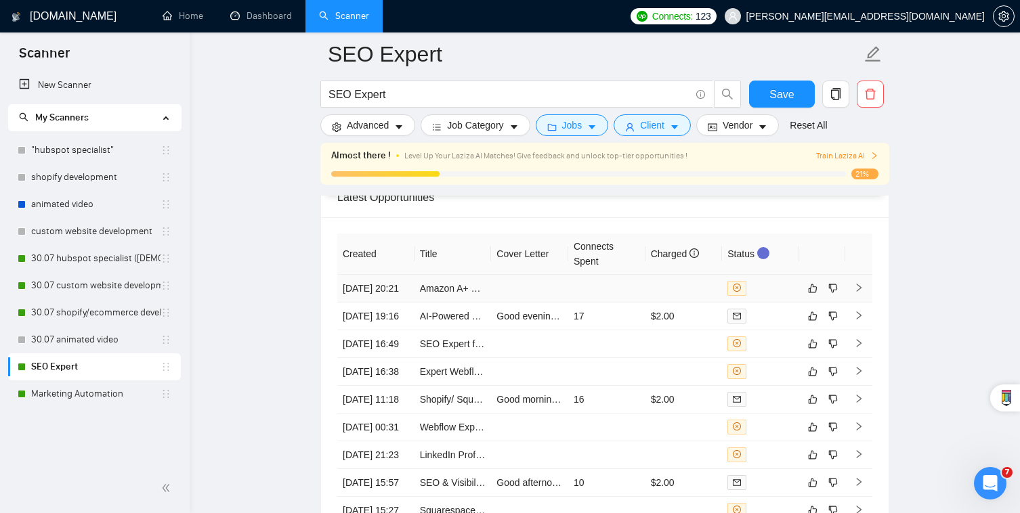
click at [767, 281] on div at bounding box center [760, 288] width 66 height 15
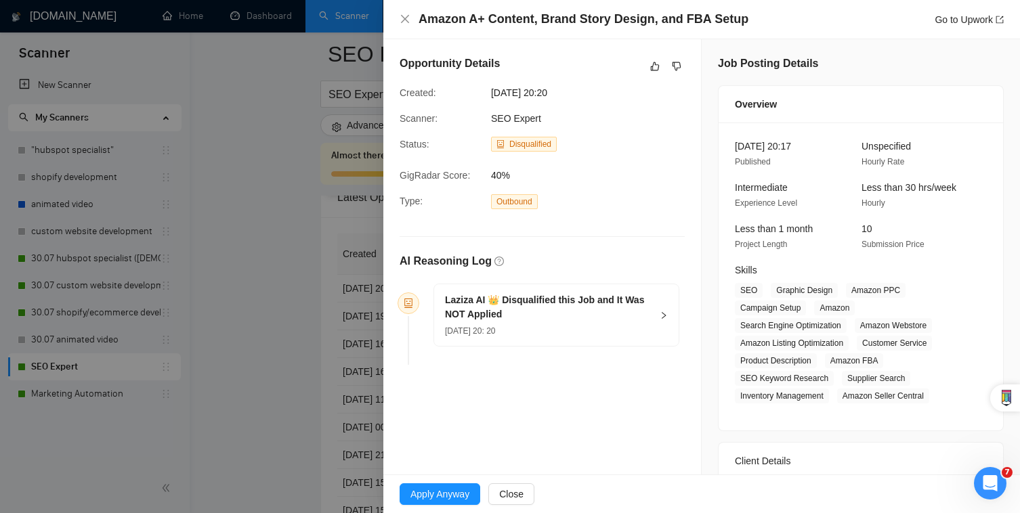
click at [658, 318] on div "Laziza AI 👑 Disqualified this Job and It Was NOT Applied [DATE] 20: 20" at bounding box center [556, 315] width 245 height 62
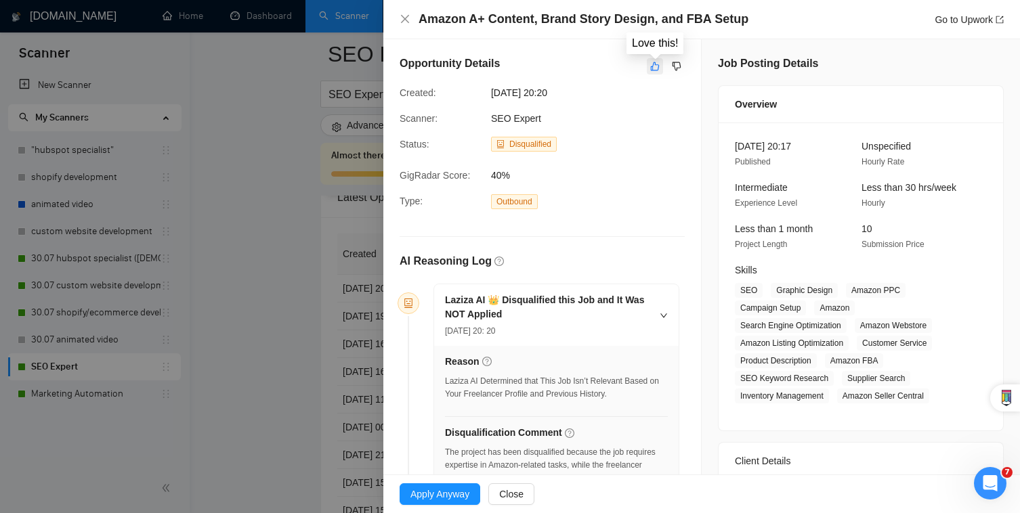
click at [651, 66] on icon "like" at bounding box center [654, 66] width 9 height 11
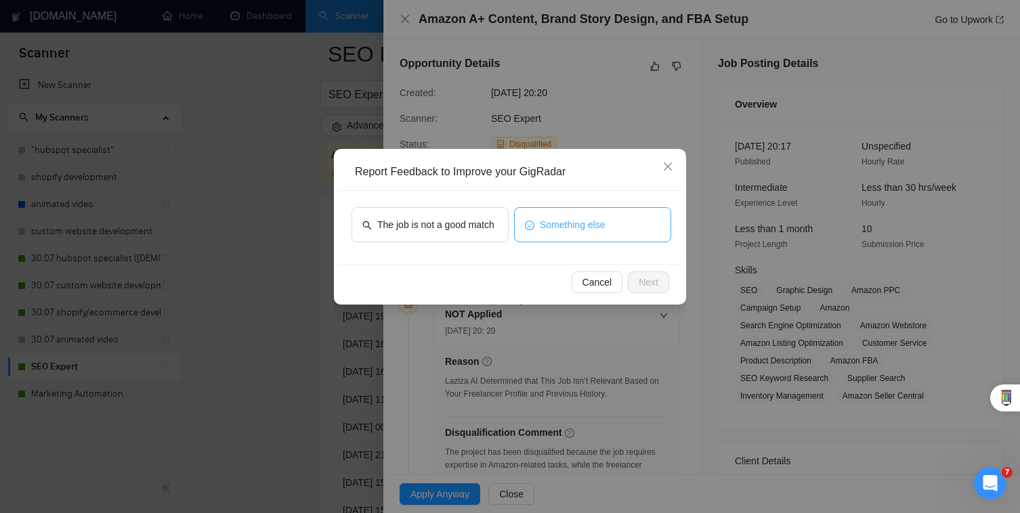
click at [579, 227] on span "Something else" at bounding box center [573, 224] width 66 height 15
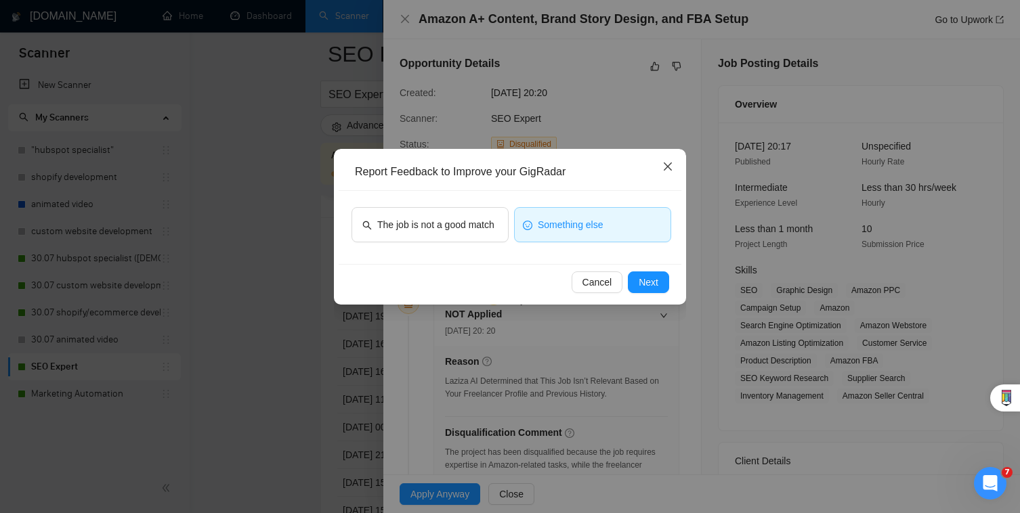
click at [669, 167] on icon "close" at bounding box center [667, 166] width 11 height 11
